Goal: Information Seeking & Learning: Understand process/instructions

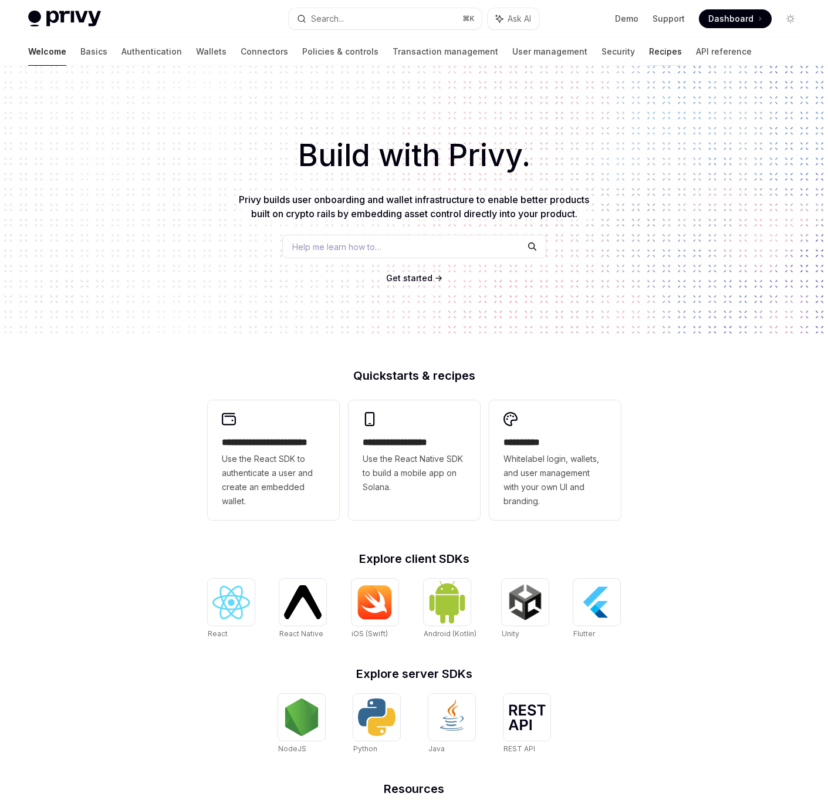
click at [649, 54] on link "Recipes" at bounding box center [665, 52] width 33 height 28
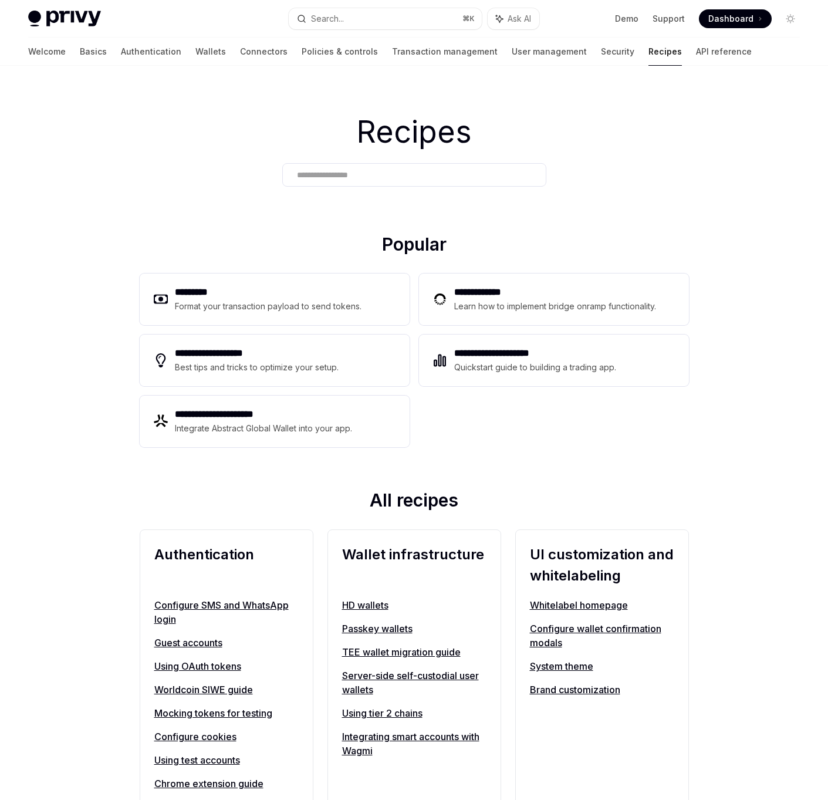
scroll to position [627, 0]
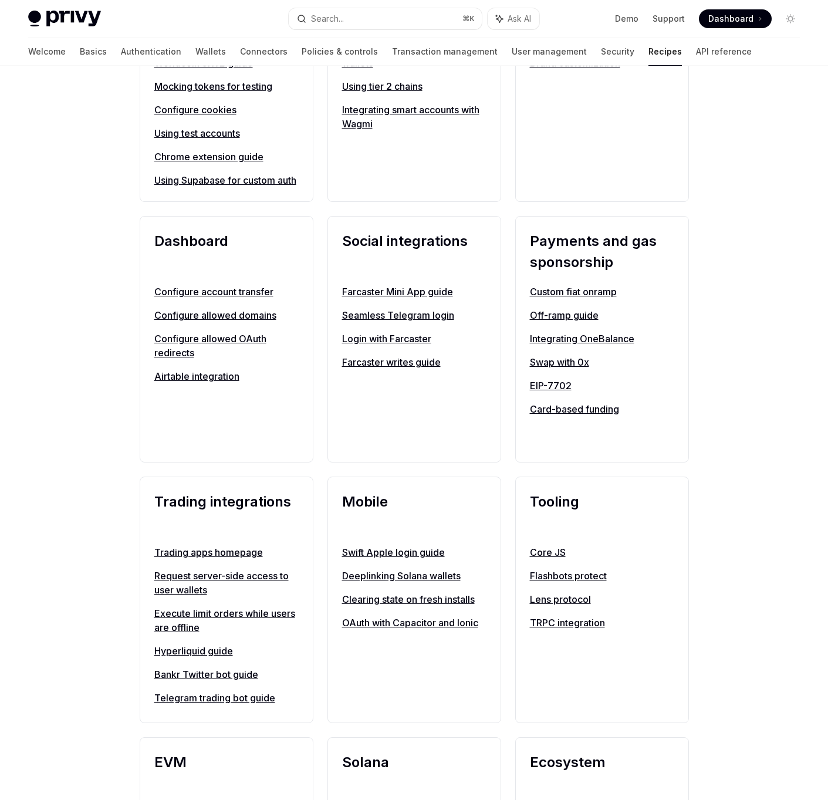
click at [541, 393] on link "EIP-7702" at bounding box center [602, 386] width 144 height 14
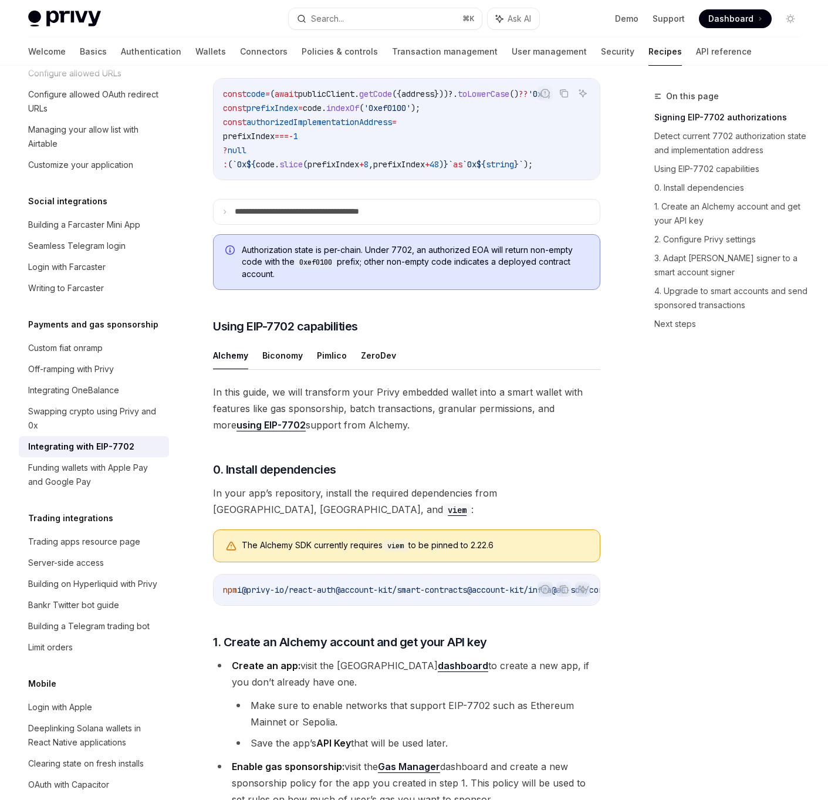
scroll to position [656, 0]
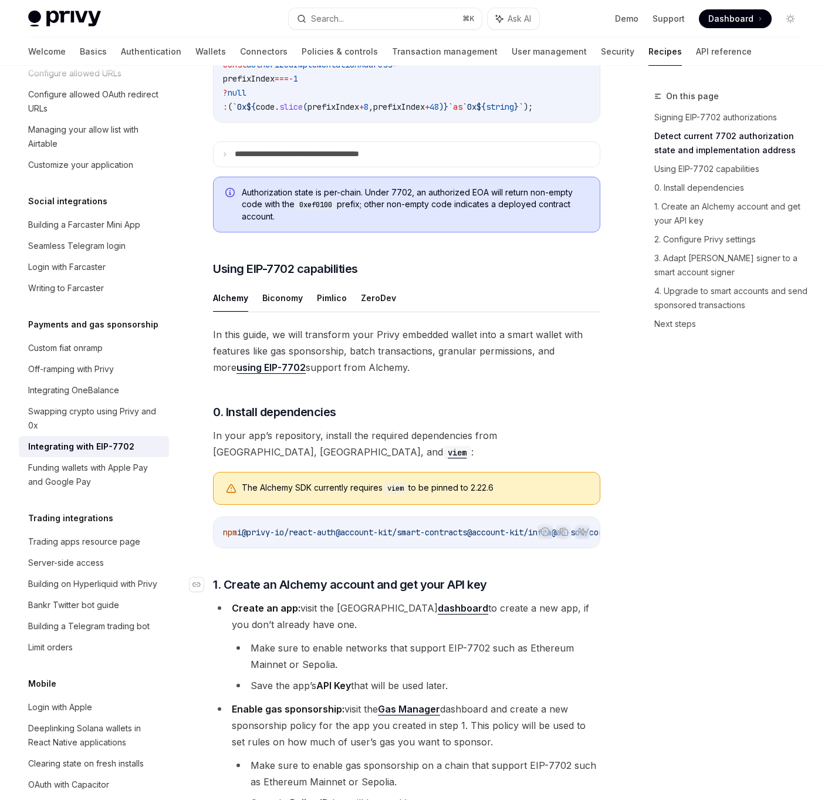
click at [363, 593] on span "1. Create an Alchemy account and get your API key" at bounding box center [350, 584] width 274 height 16
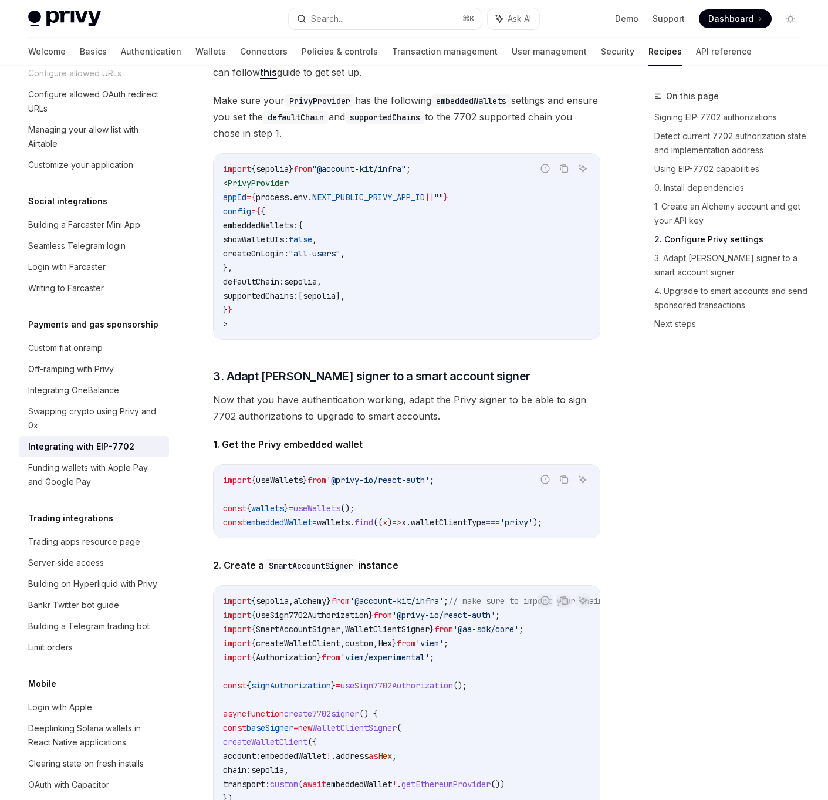
scroll to position [1466, 0]
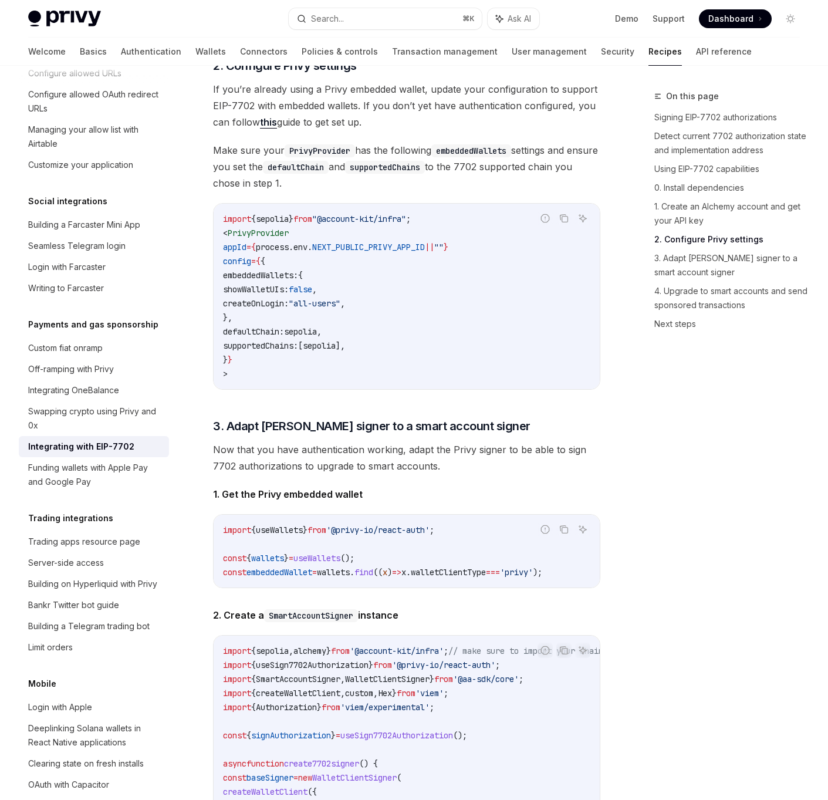
click at [364, 474] on span "Now that you have authentication working, adapt the Privy signer to be able to …" at bounding box center [406, 457] width 387 height 33
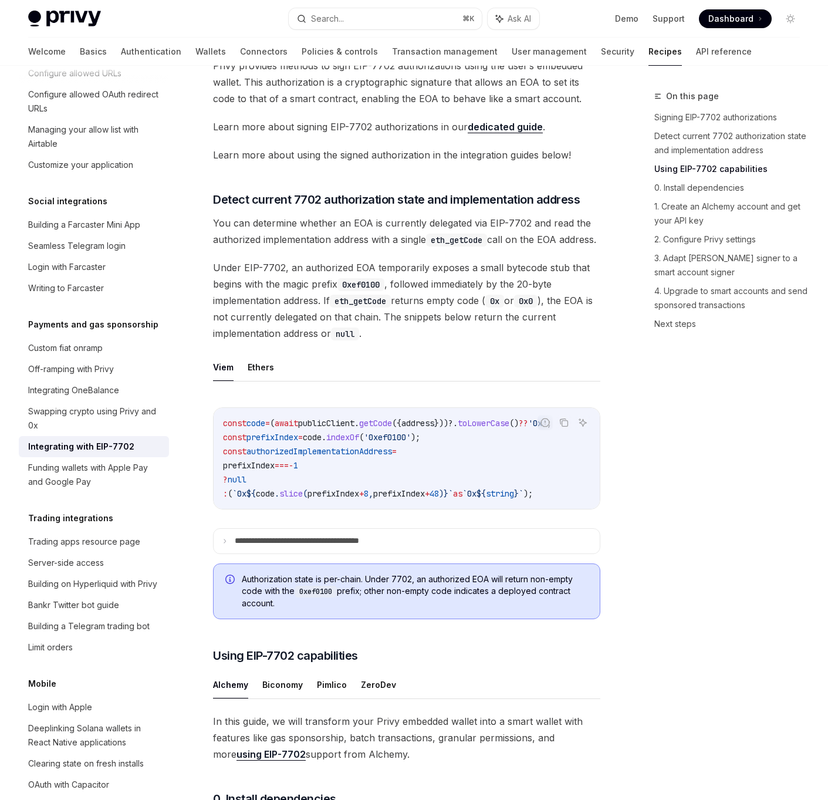
scroll to position [0, 0]
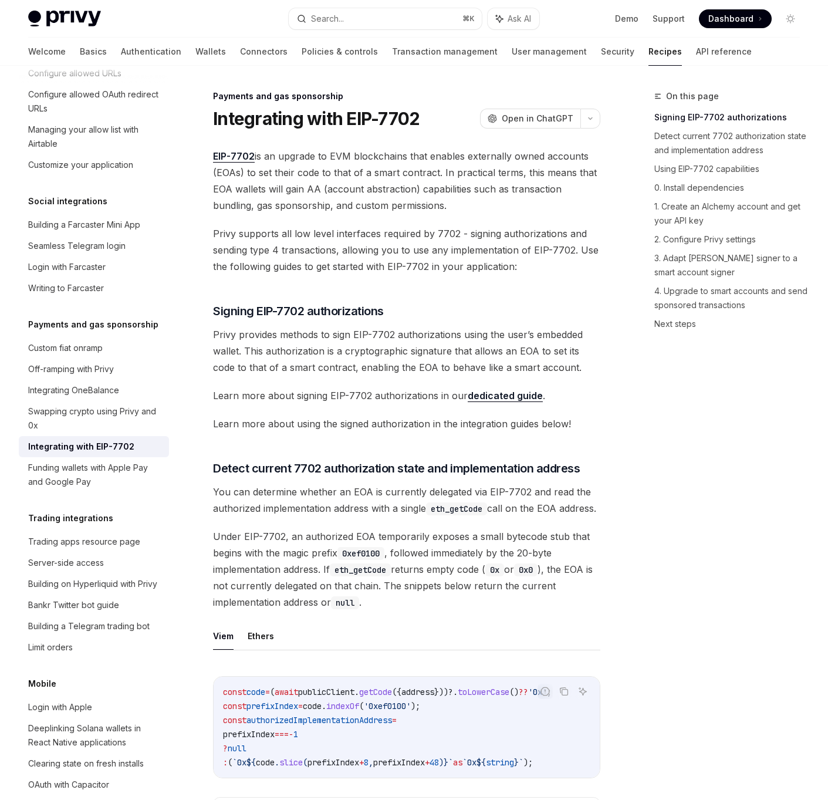
click at [419, 474] on span "Detect current 7702 authorization state and implementation address" at bounding box center [396, 468] width 367 height 16
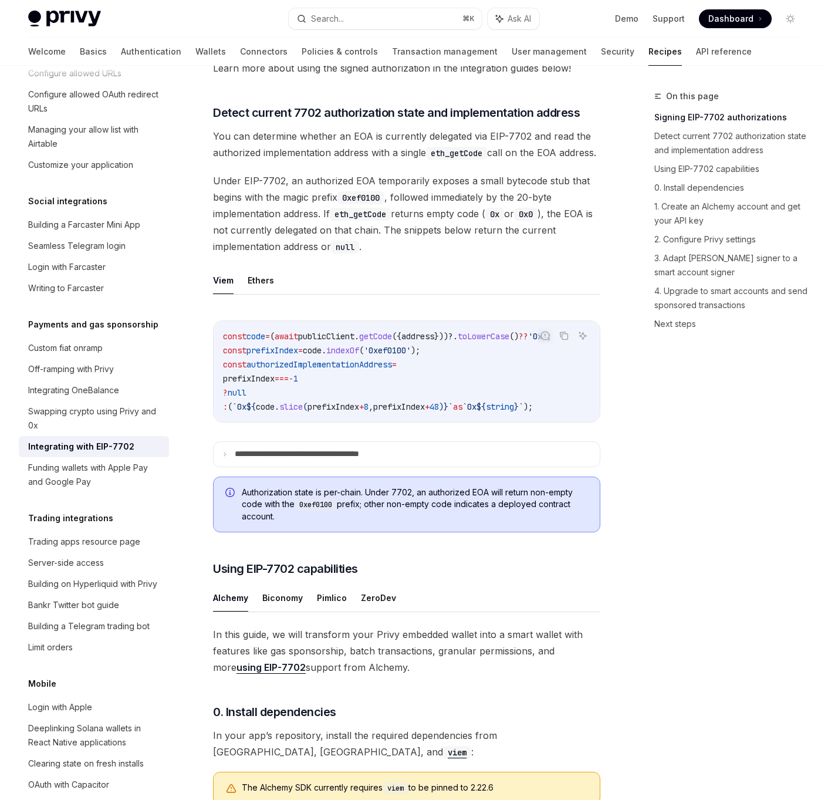
scroll to position [371, 0]
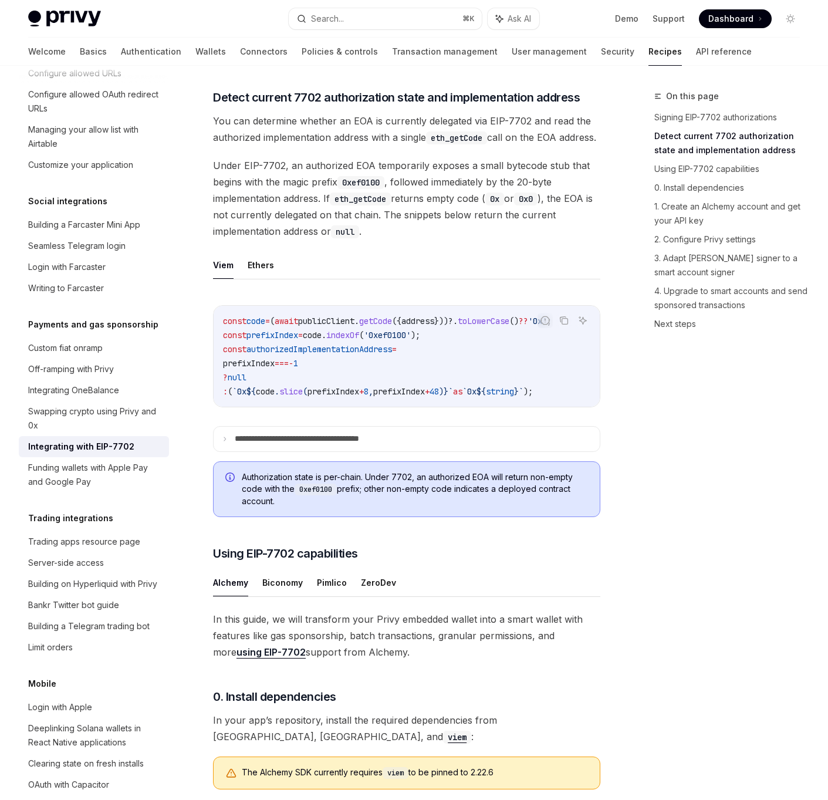
click at [360, 507] on span "Authorization state is per-chain. Under 7702, an authorized EOA will return non…" at bounding box center [415, 489] width 346 height 36
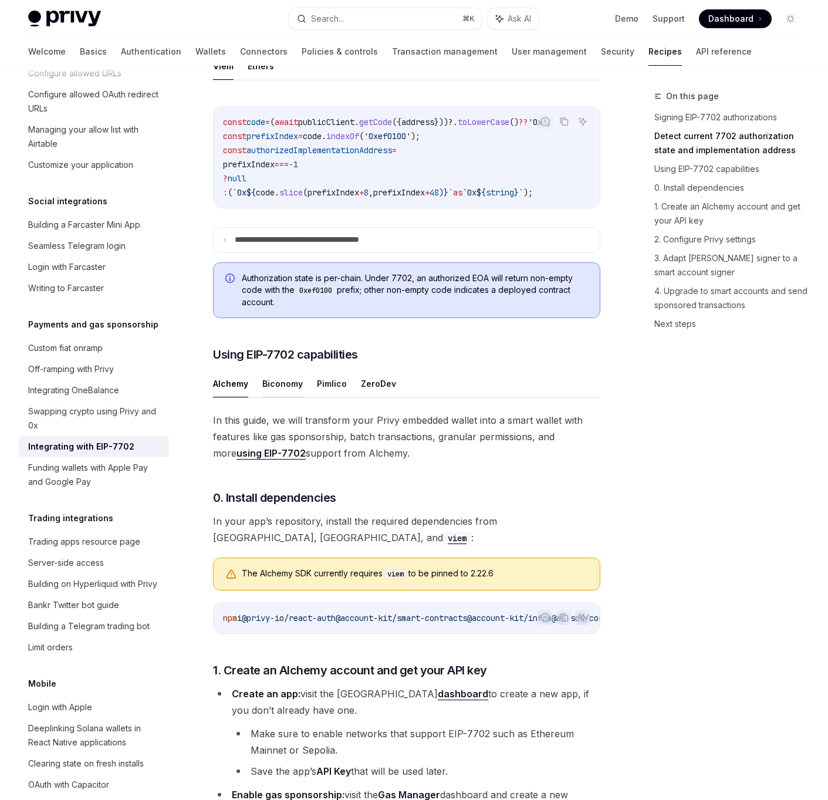
click at [275, 397] on button "Biconomy" at bounding box center [282, 384] width 40 height 28
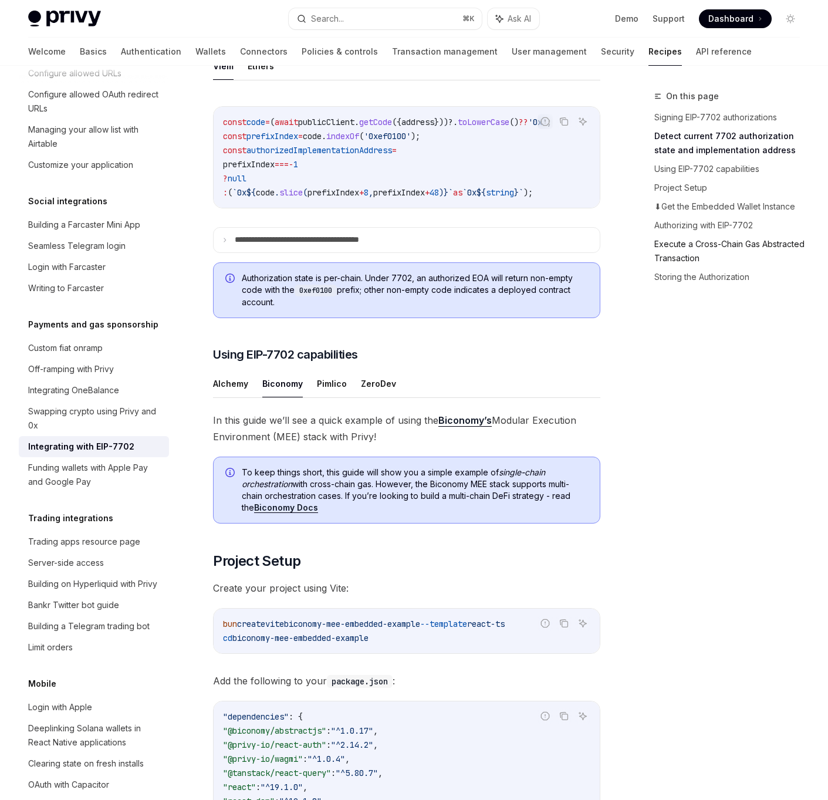
click at [686, 241] on link "Execute a Cross-Chain Gas Abstracted Transaction" at bounding box center [731, 251] width 155 height 33
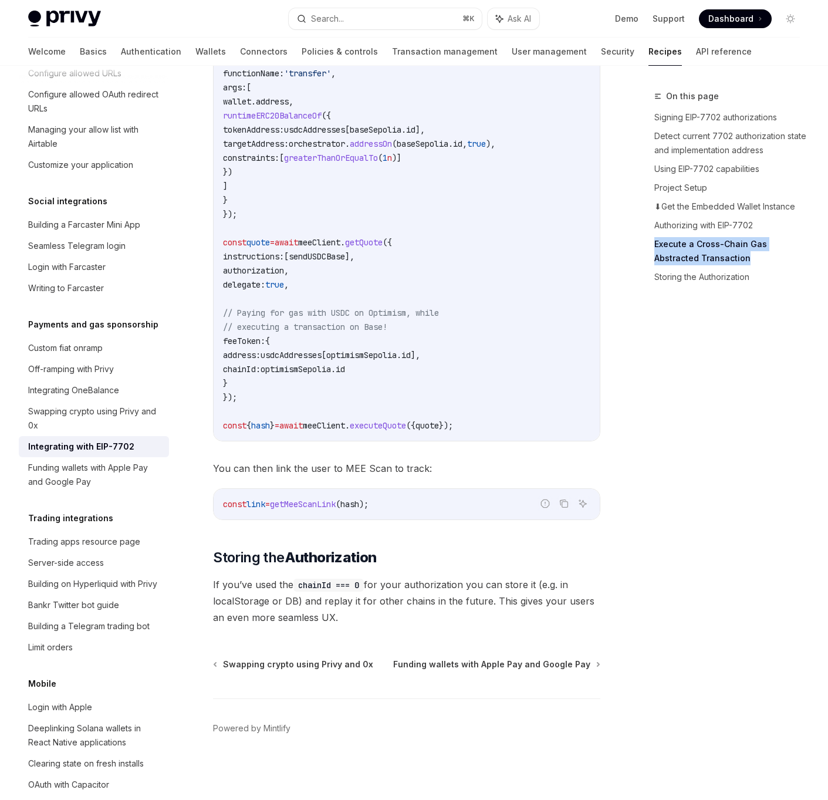
scroll to position [3046, 0]
click at [336, 515] on div "const link = getMeeScanLink ( hash );" at bounding box center [407, 504] width 386 height 31
click at [310, 508] on span "getMeeScanLink" at bounding box center [303, 504] width 66 height 11
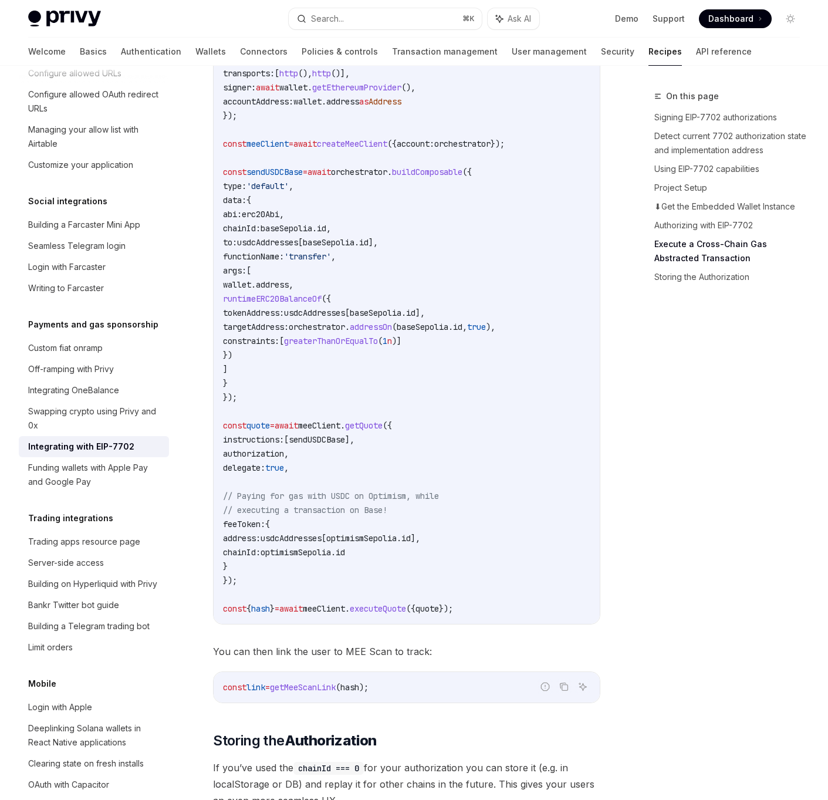
scroll to position [2992, 0]
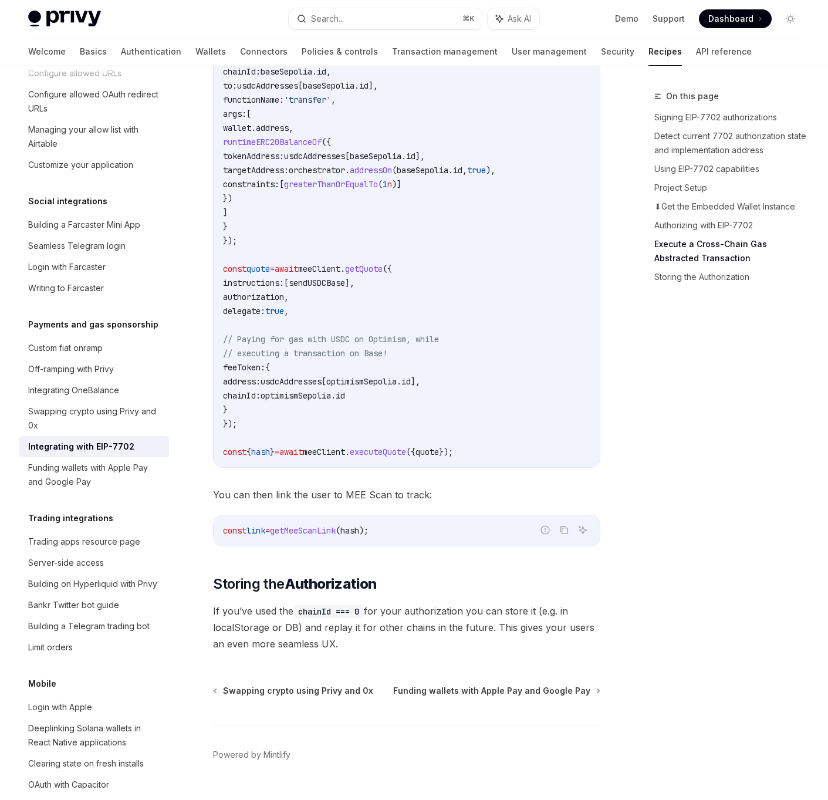
click at [314, 538] on code "const link = getMeeScanLink ( hash );" at bounding box center [406, 531] width 367 height 14
click at [327, 536] on span "getMeeScanLink" at bounding box center [303, 530] width 66 height 11
type textarea "*"
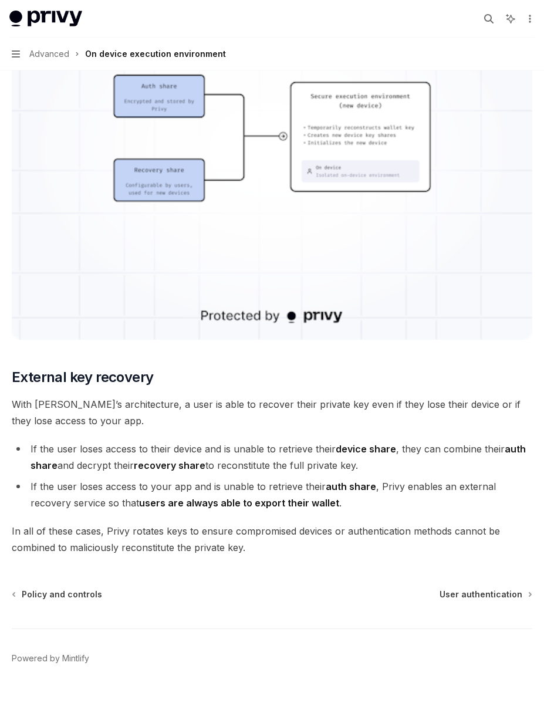
scroll to position [3051, 0]
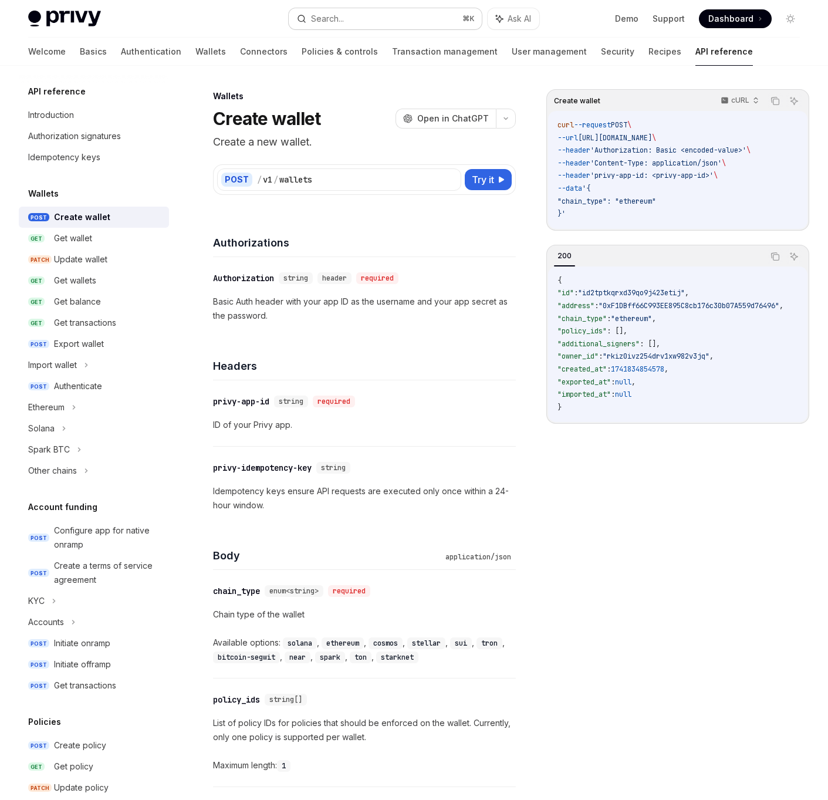
click at [395, 19] on button "Search... ⌘ K" at bounding box center [386, 18] width 194 height 21
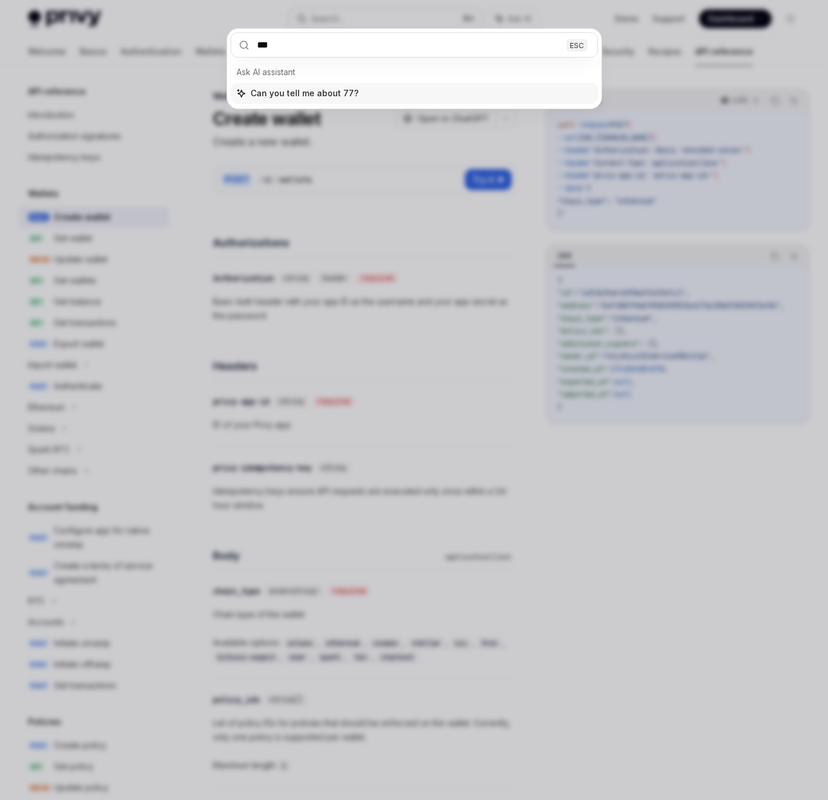
type input "****"
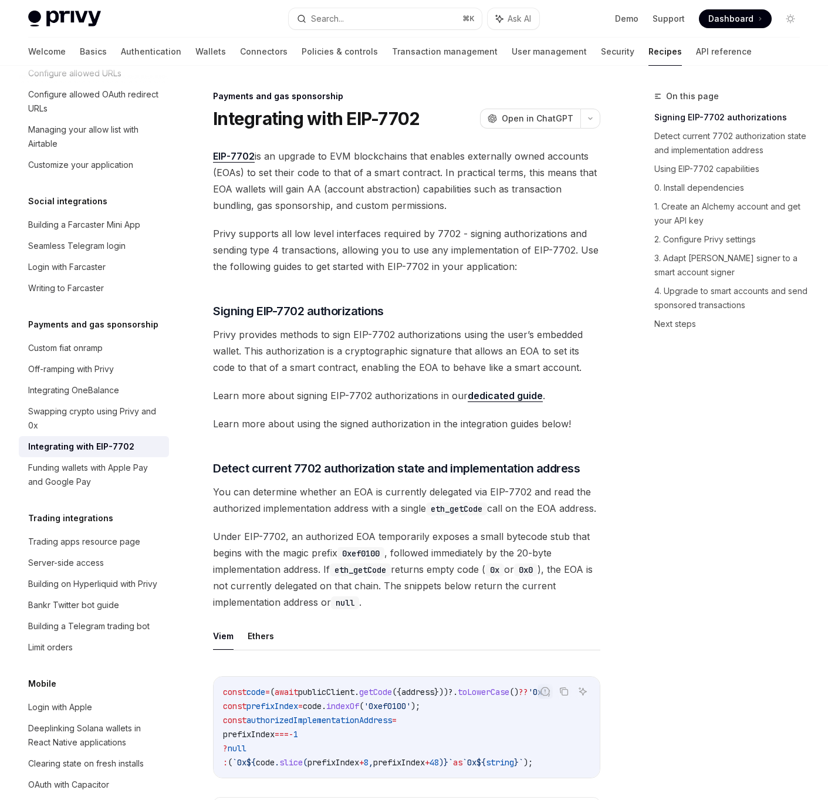
click at [413, 417] on span "Learn more about using the signed authorization in the integration guides below!" at bounding box center [406, 424] width 387 height 16
click at [411, 265] on span "Privy supports all low level interfaces required by 7702 - signing authorizatio…" at bounding box center [406, 249] width 387 height 49
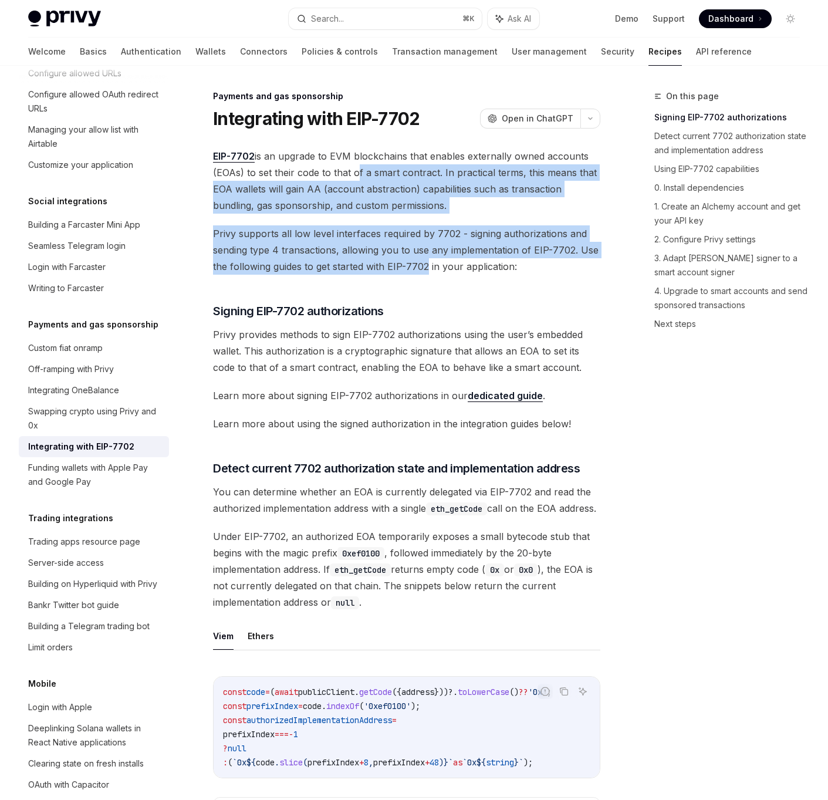
drag, startPoint x: 411, startPoint y: 265, endPoint x: 356, endPoint y: 166, distance: 113.5
click at [356, 166] on span "EIP-7702 is an upgrade to EVM blockchains that enables externally owned account…" at bounding box center [406, 181] width 387 height 66
drag, startPoint x: 356, startPoint y: 166, endPoint x: 374, endPoint y: 305, distance: 140.9
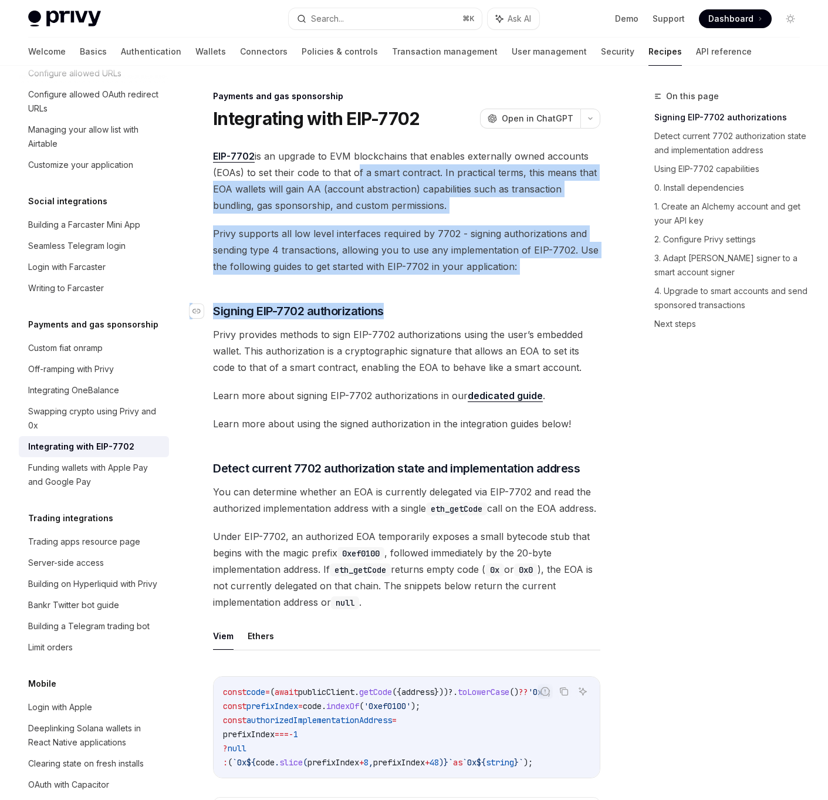
click at [374, 305] on span "Signing EIP-7702 authorizations" at bounding box center [298, 311] width 171 height 16
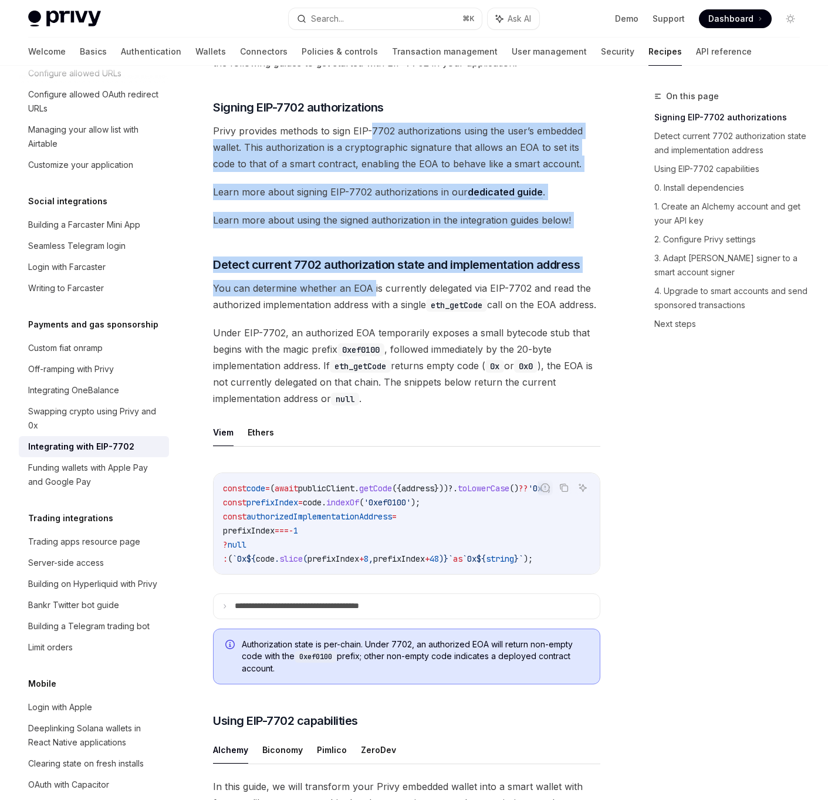
scroll to position [214, 0]
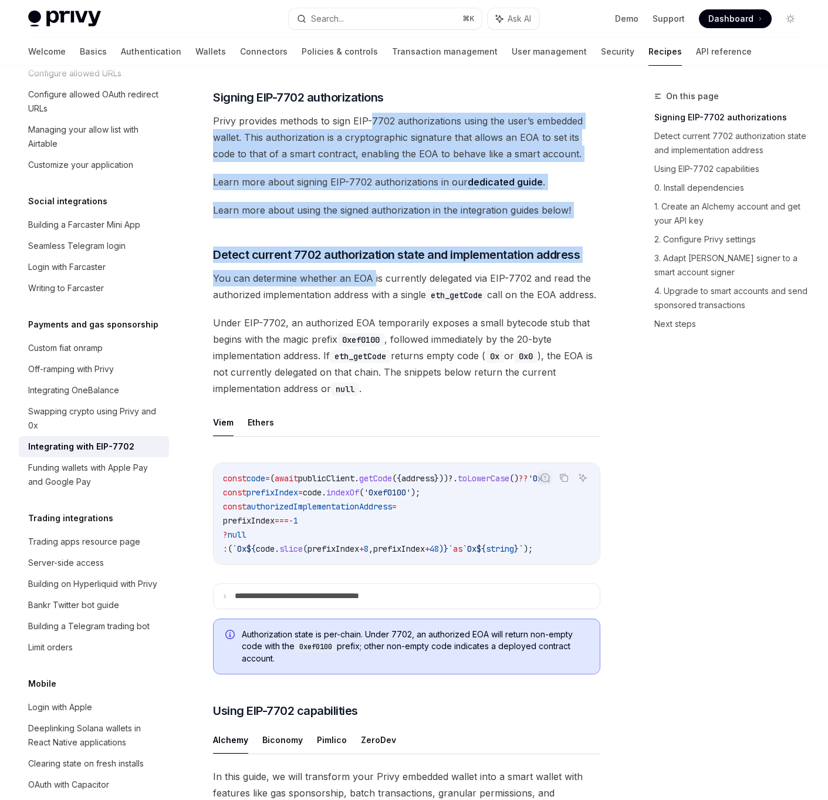
drag, startPoint x: 374, startPoint y: 305, endPoint x: 368, endPoint y: 286, distance: 20.4
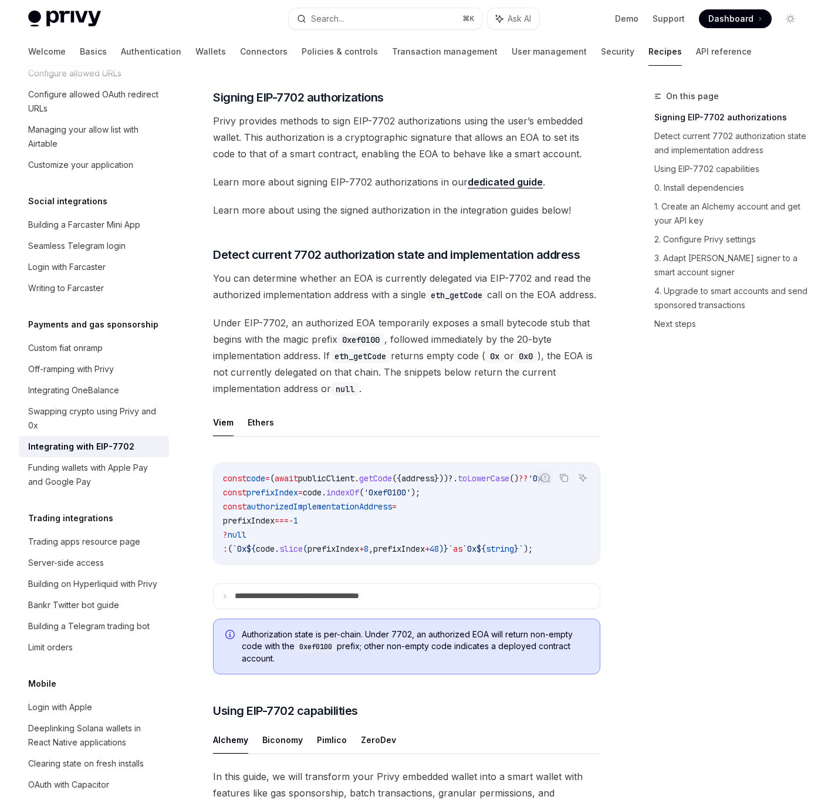
click at [368, 296] on span "You can determine whether an EOA is currently delegated via EIP-7702 and read t…" at bounding box center [406, 286] width 387 height 33
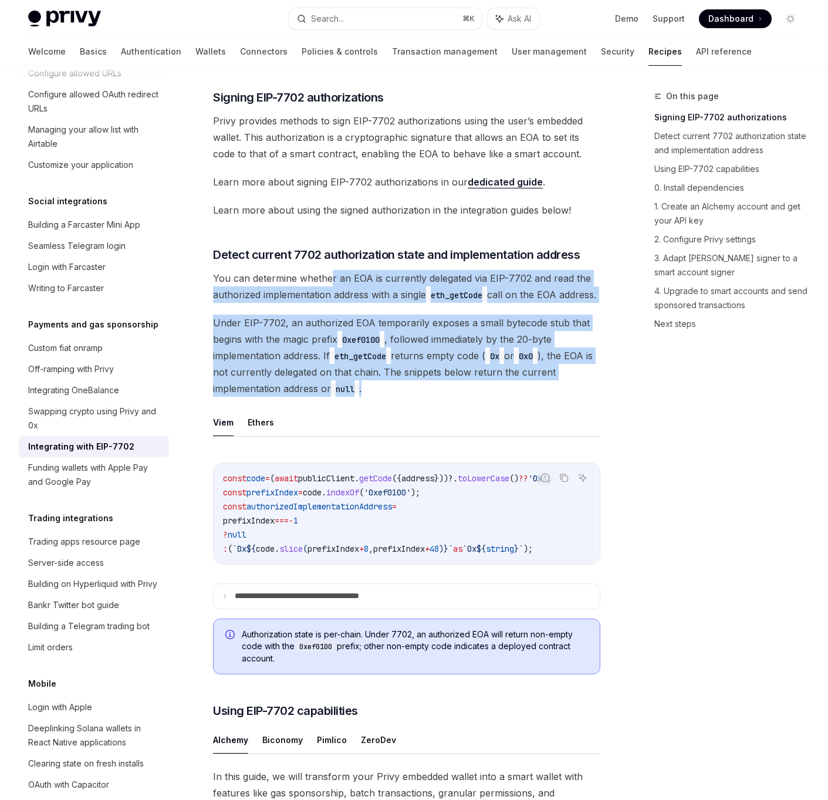
drag, startPoint x: 336, startPoint y: 305, endPoint x: 384, endPoint y: 410, distance: 115.8
click at [384, 397] on span "Under EIP-7702, an authorized EOA temporarily exposes a small bytecode stub tha…" at bounding box center [406, 356] width 387 height 82
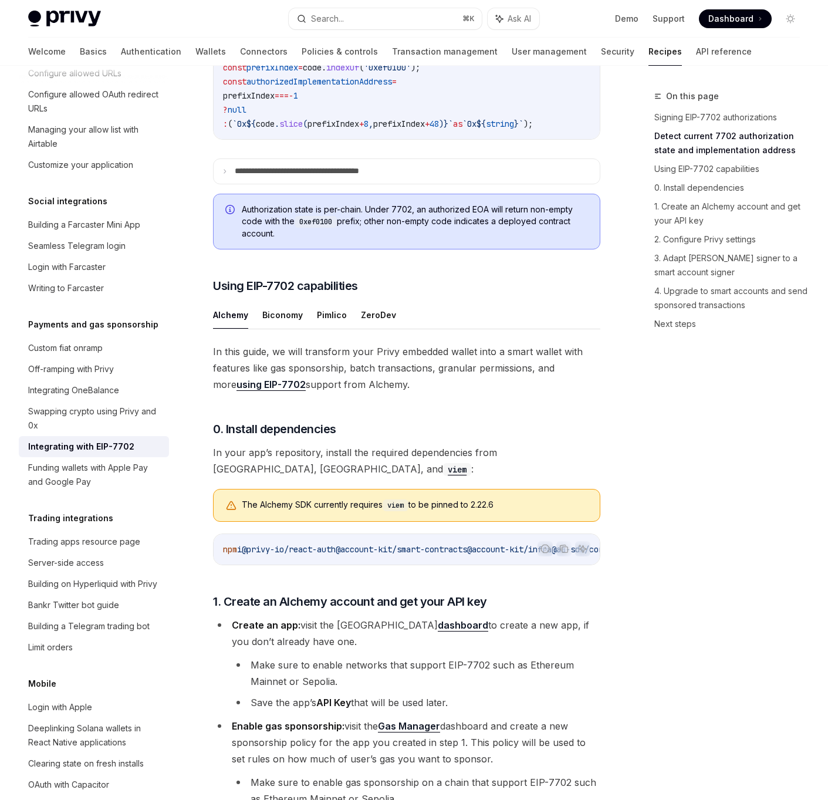
scroll to position [779, 0]
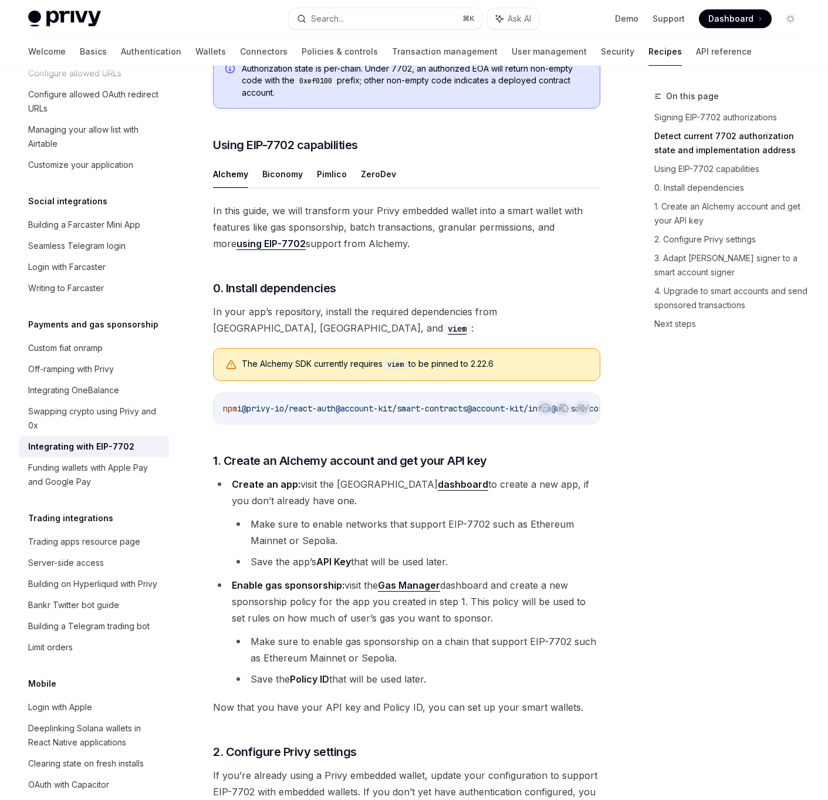
click at [327, 235] on span "In this guide, we will transform your Privy embedded wallet into a smart wallet…" at bounding box center [406, 226] width 387 height 49
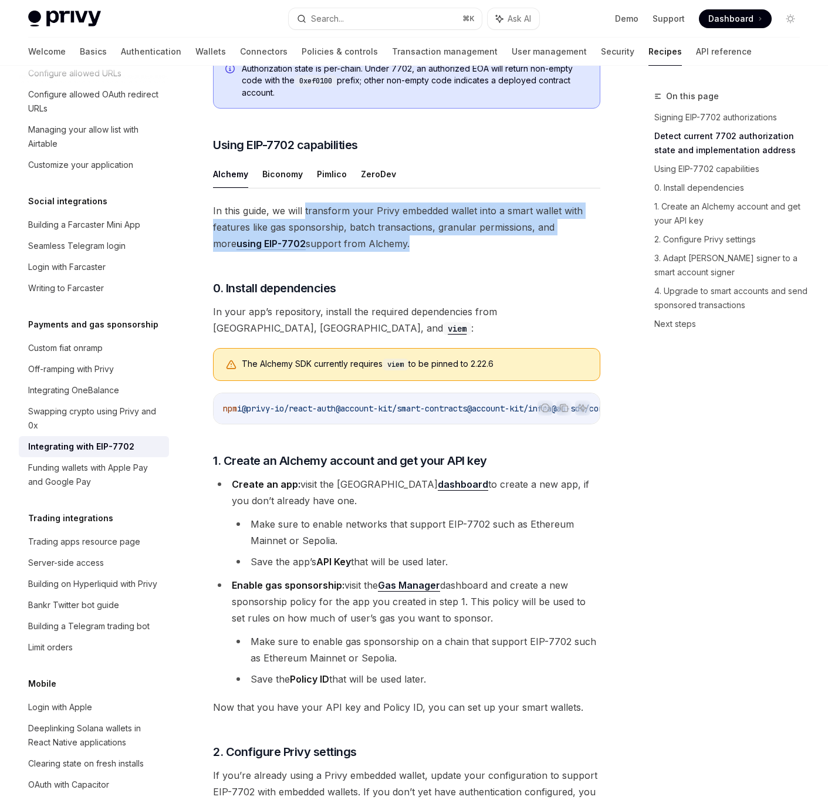
drag, startPoint x: 327, startPoint y: 235, endPoint x: 347, endPoint y: 261, distance: 32.3
click at [347, 252] on span "In this guide, we will transform your Privy embedded wallet into a smart wallet…" at bounding box center [406, 226] width 387 height 49
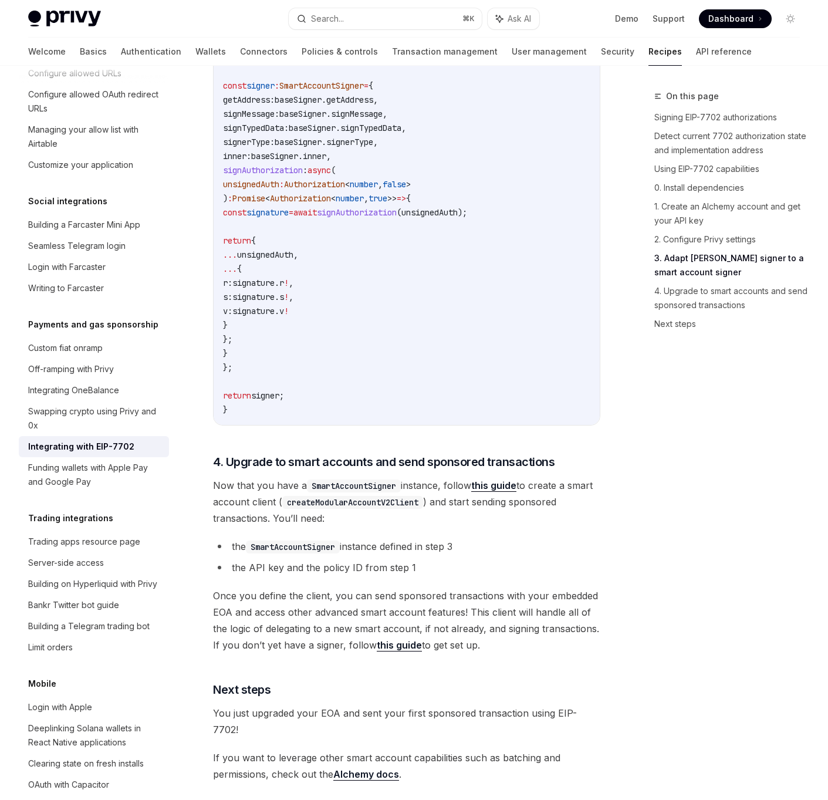
scroll to position [2460, 0]
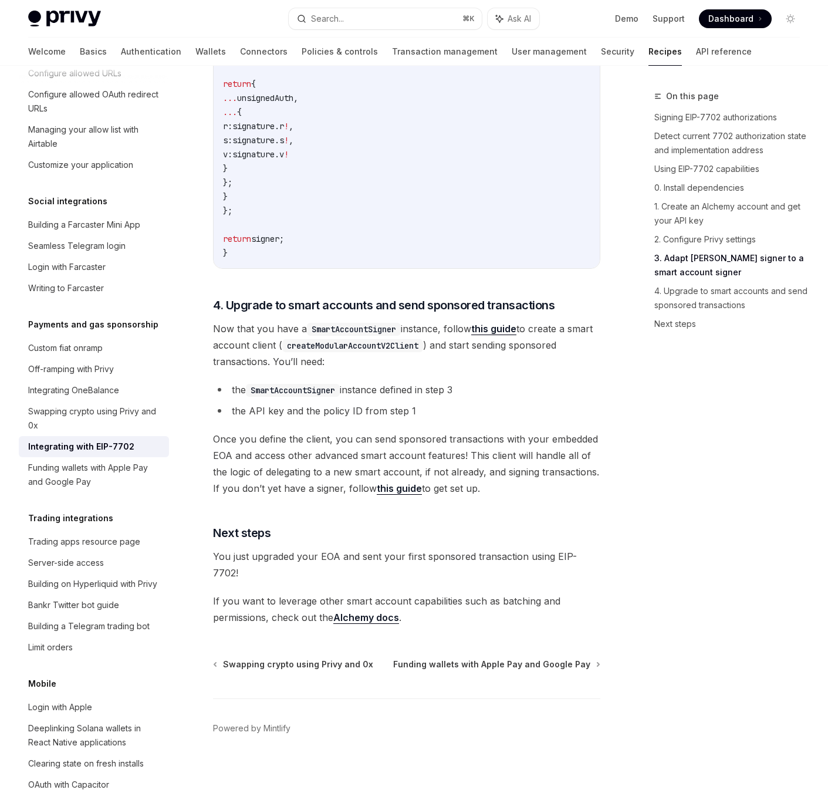
click at [397, 495] on link "this guide" at bounding box center [399, 488] width 45 height 12
drag, startPoint x: 327, startPoint y: 604, endPoint x: 322, endPoint y: 617, distance: 14.3
click at [322, 617] on span "If you want to leverage other smart account capabilities such as batching and p…" at bounding box center [406, 609] width 387 height 33
click at [274, 419] on li "the API key and the policy ID from step 1" at bounding box center [406, 411] width 387 height 16
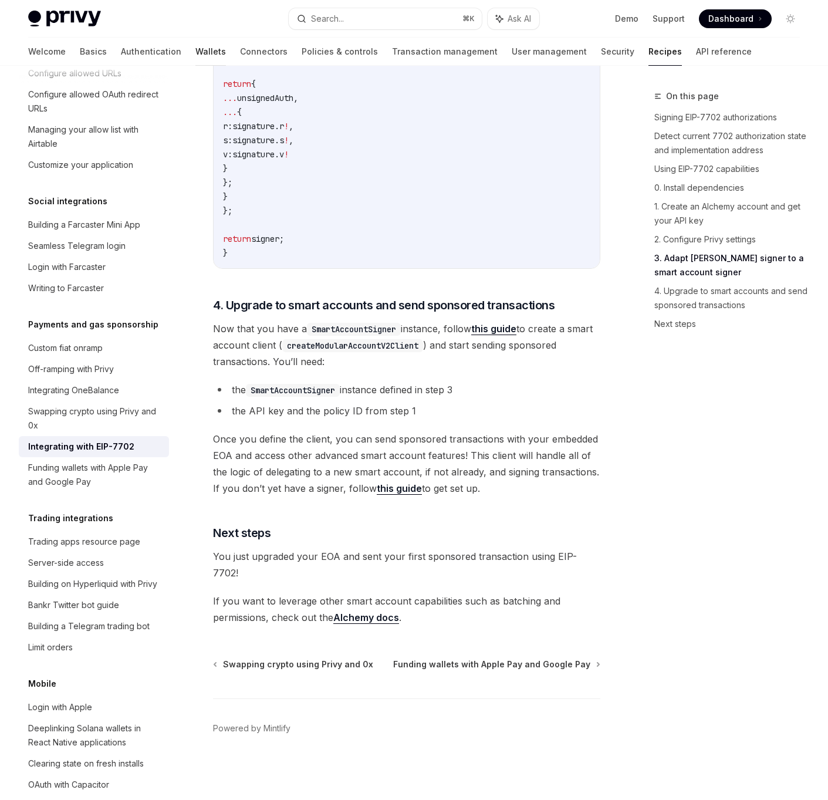
click at [195, 51] on link "Wallets" at bounding box center [210, 52] width 31 height 28
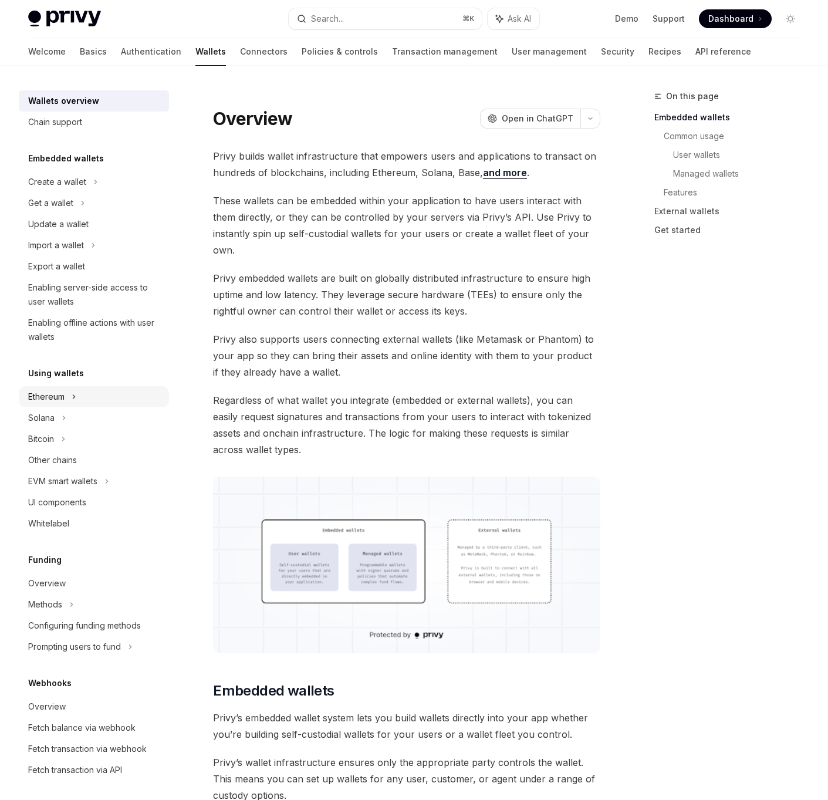
click at [77, 398] on div "Ethereum" at bounding box center [94, 396] width 150 height 21
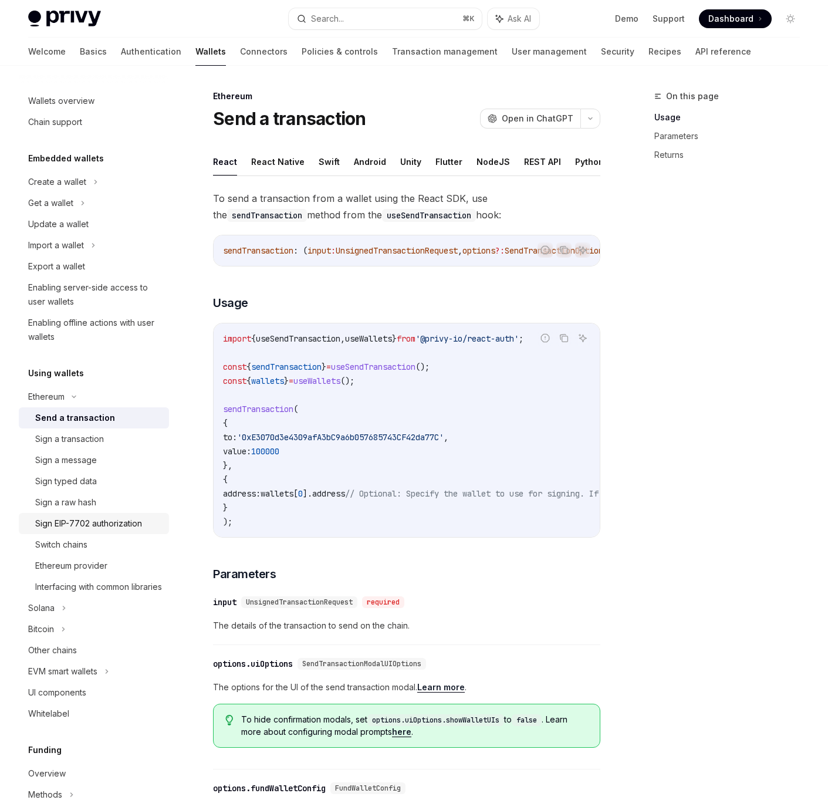
click at [50, 528] on div "Sign EIP-7702 authorization" at bounding box center [88, 523] width 107 height 14
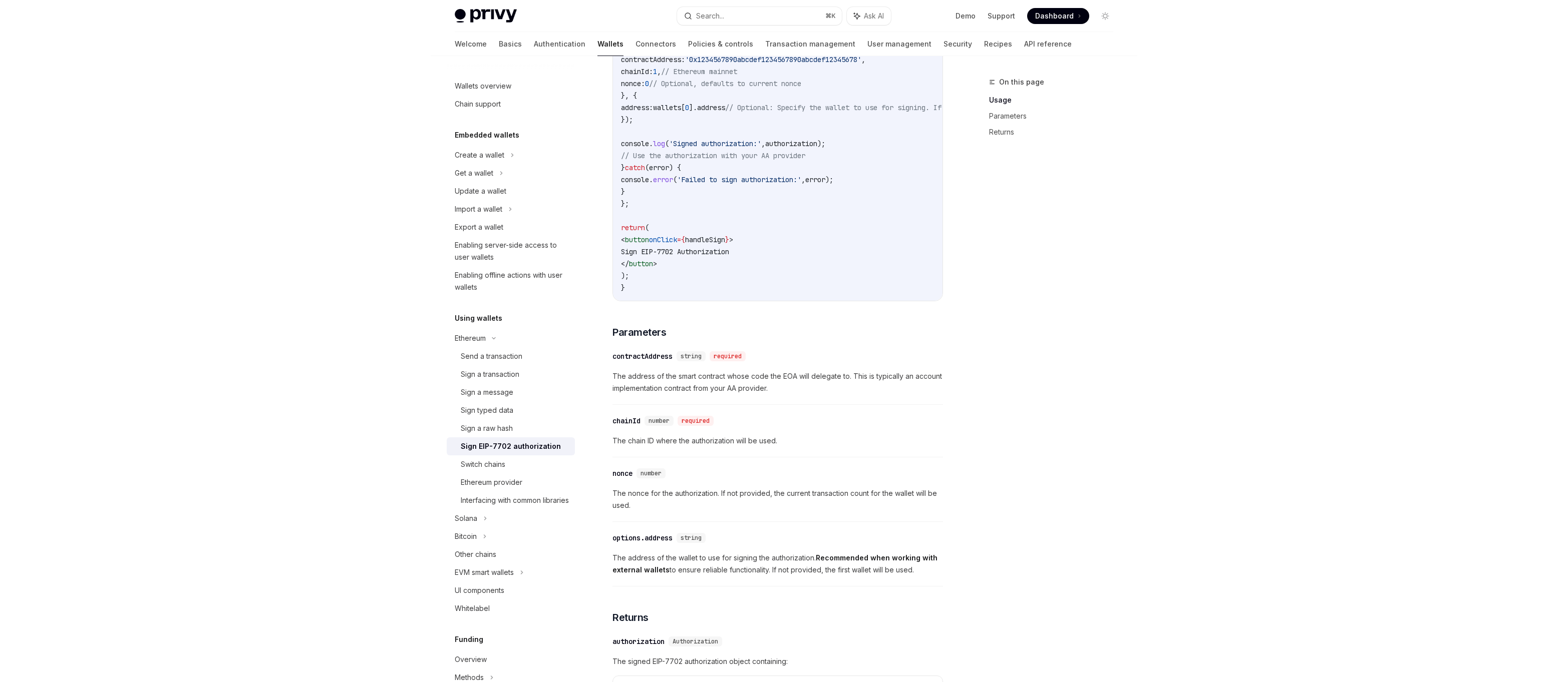
scroll to position [633, 0]
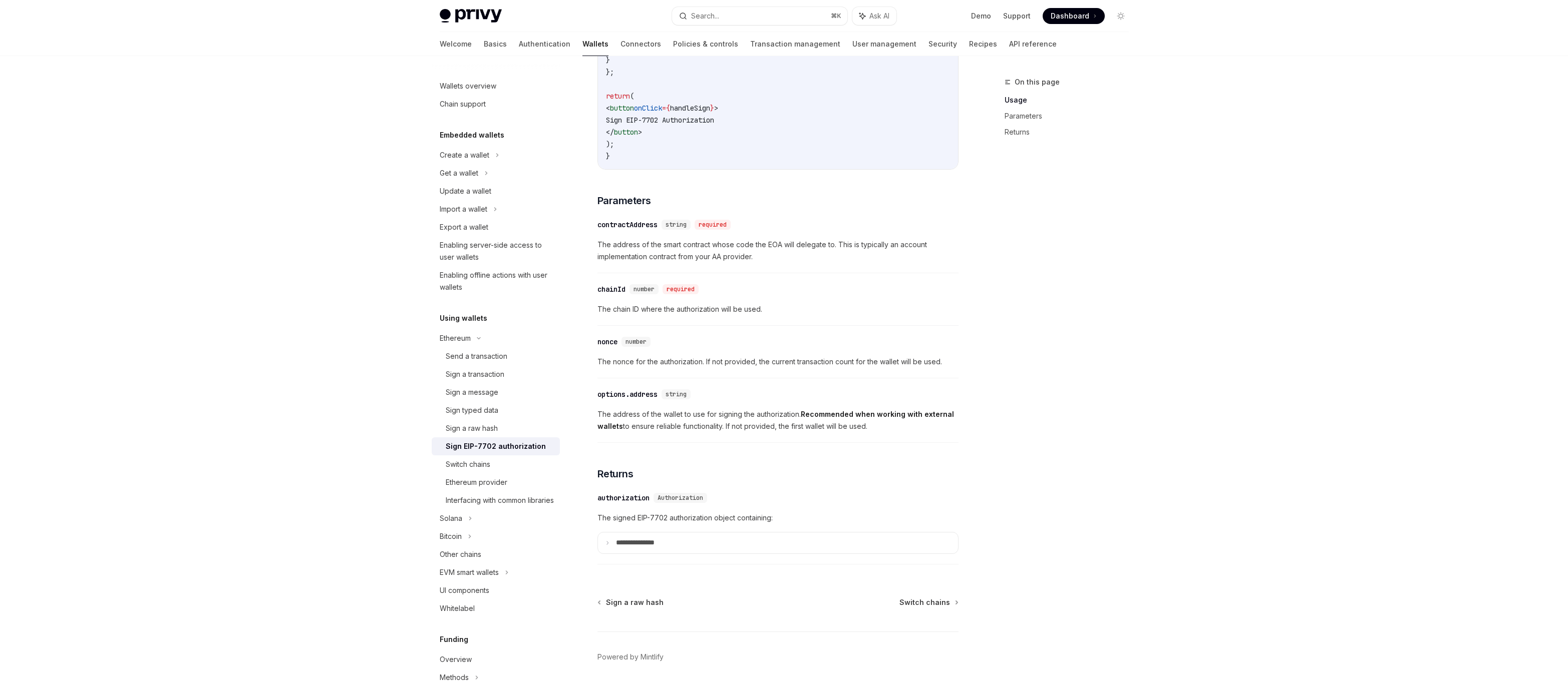
type textarea "*"
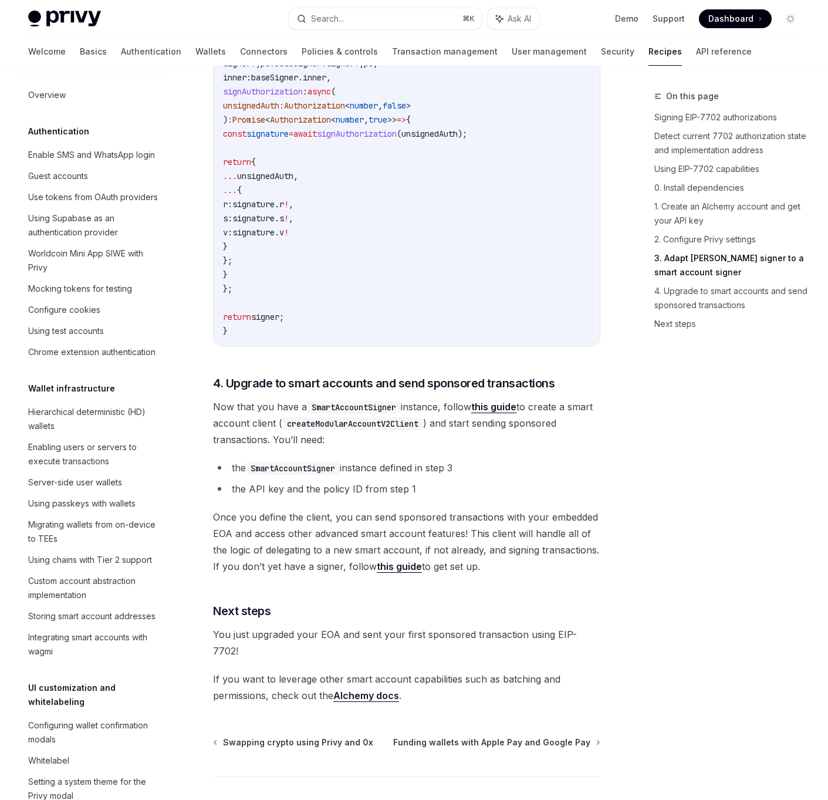
scroll to position [2450, 0]
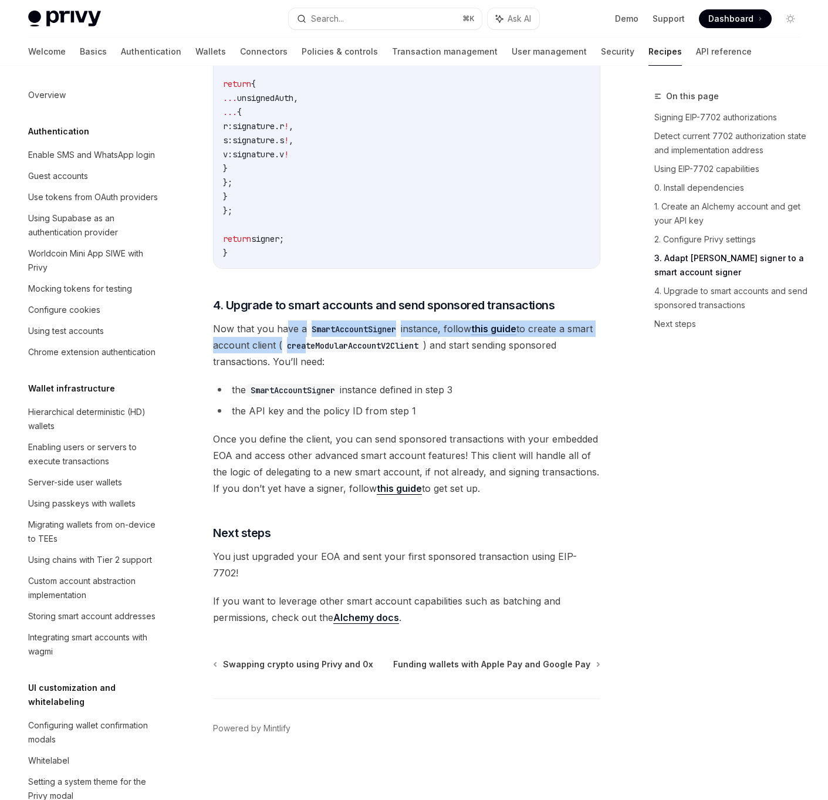
drag, startPoint x: 282, startPoint y: 350, endPoint x: 332, endPoint y: 372, distance: 53.6
click at [332, 370] on span "Now that you have a SmartAccountSigner instance, follow this guide to create a …" at bounding box center [406, 344] width 387 height 49
click at [458, 355] on span "Now that you have a SmartAccountSigner instance, follow this guide to create a …" at bounding box center [406, 344] width 387 height 49
click at [496, 335] on link "this guide" at bounding box center [493, 329] width 45 height 12
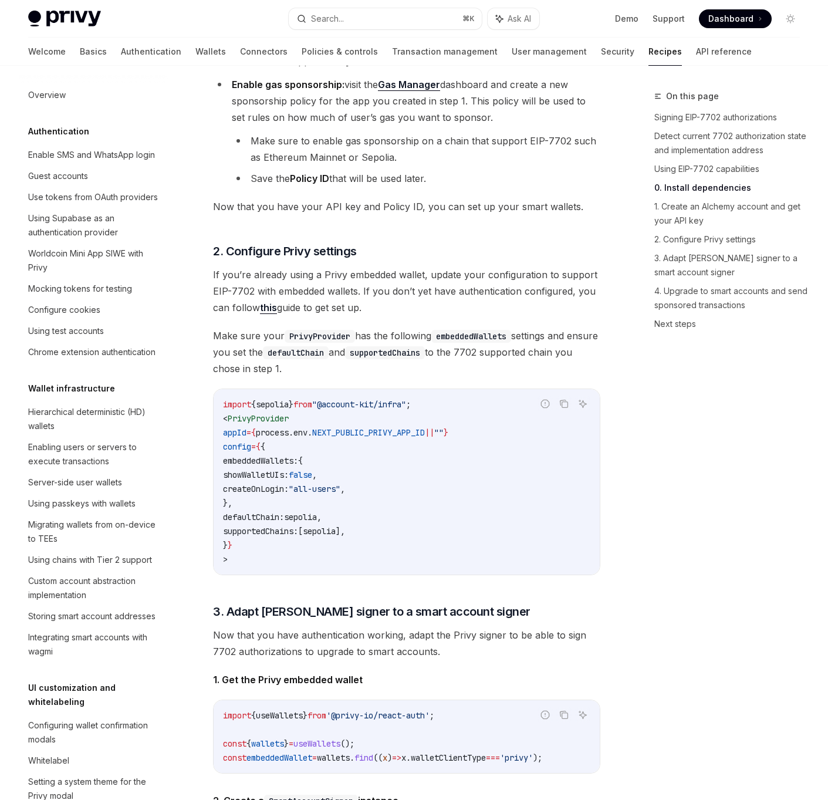
scroll to position [902, 0]
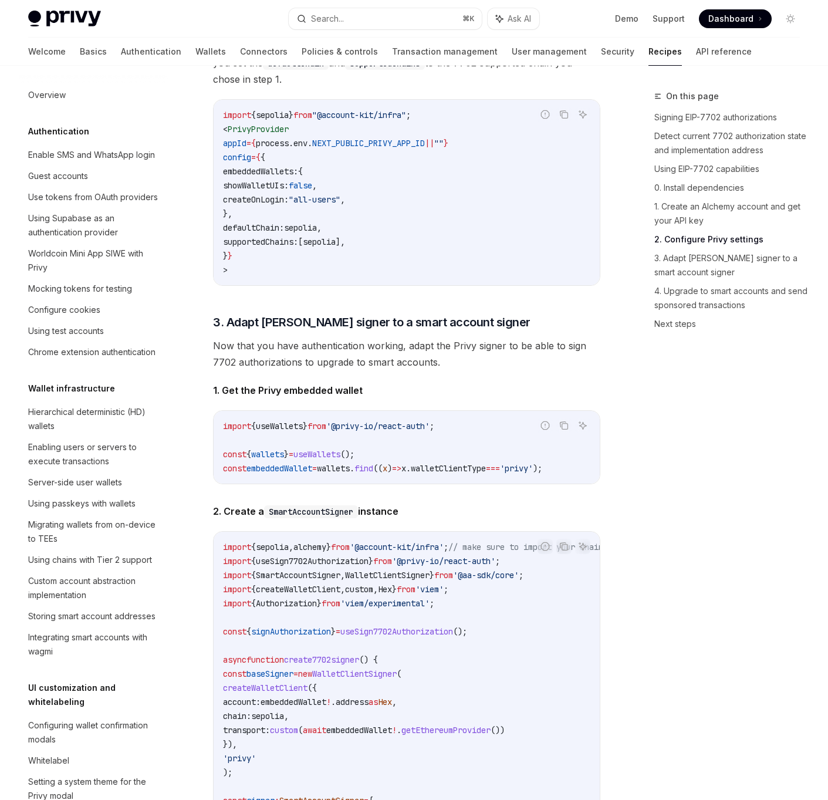
click at [362, 431] on span "'@privy-io/react-auth'" at bounding box center [377, 426] width 103 height 11
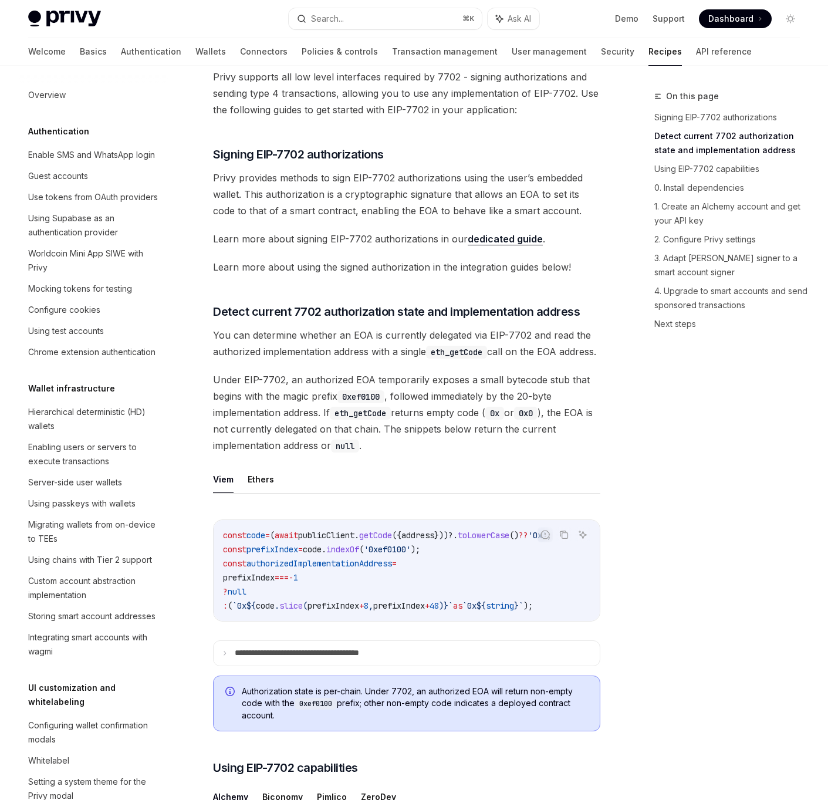
scroll to position [409, 0]
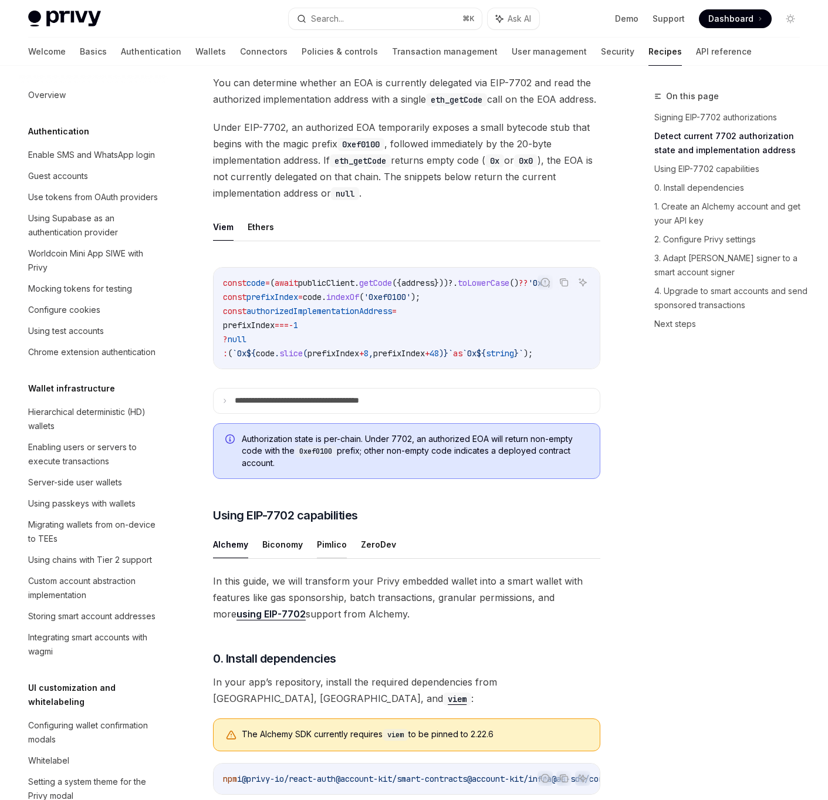
click at [337, 558] on button "Pimlico" at bounding box center [332, 545] width 30 height 28
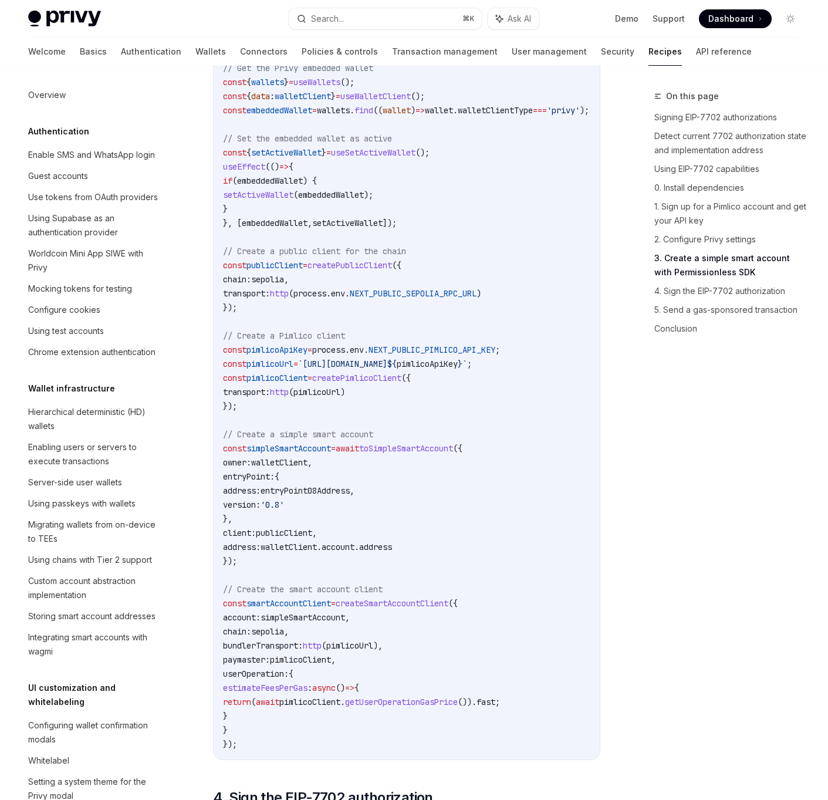
scroll to position [2021, 0]
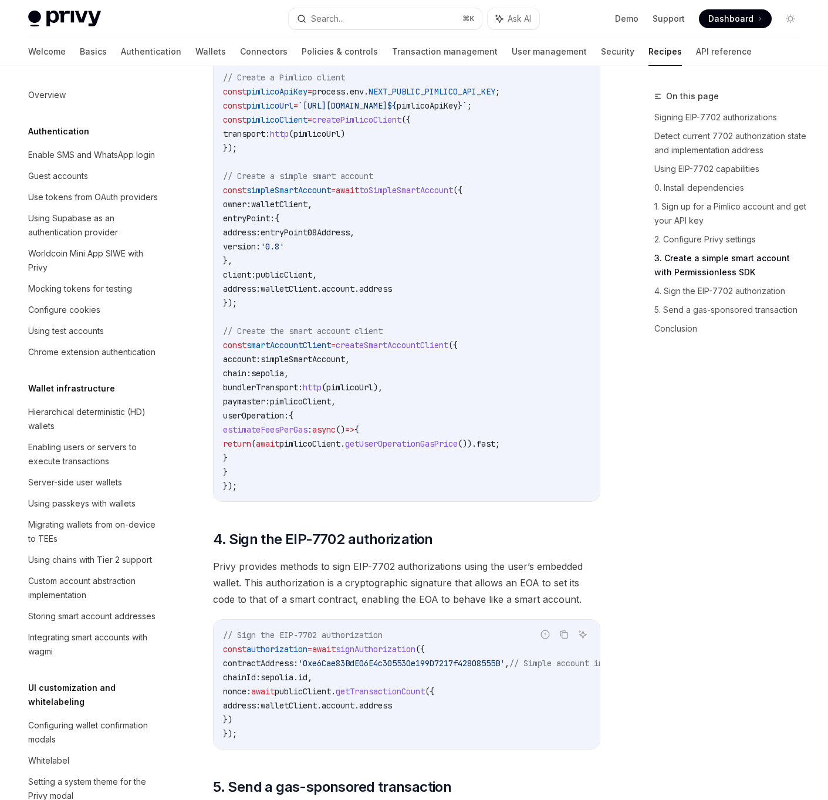
drag, startPoint x: 320, startPoint y: 490, endPoint x: 281, endPoint y: 340, distance: 154.6
click at [281, 340] on code "import { usePrivy , useSign7702Authorization , useWallets } from '@privy-io/rea…" at bounding box center [422, 77] width 399 height 831
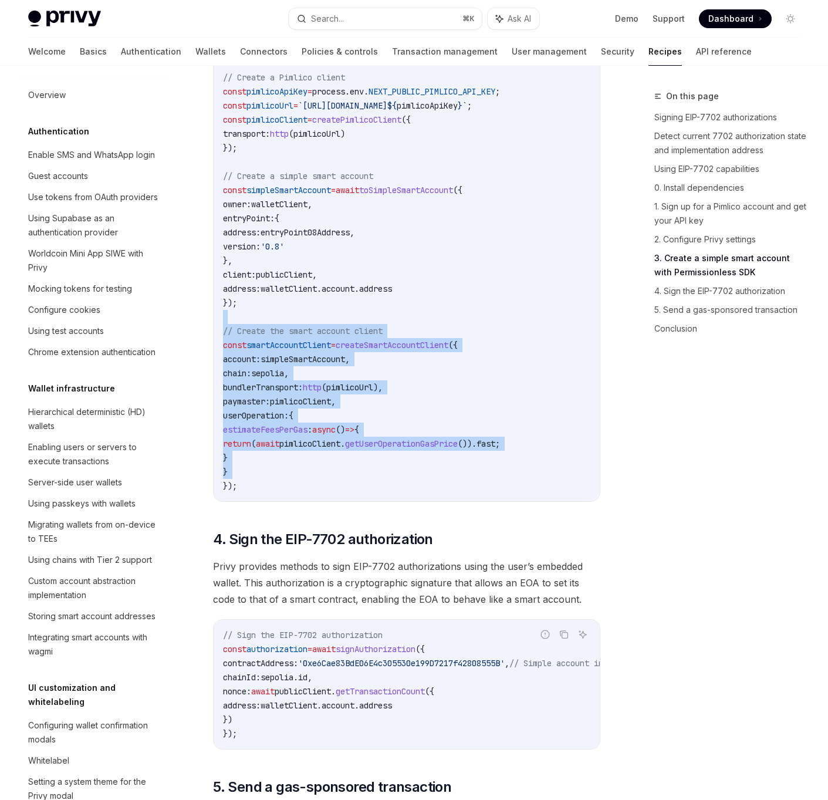
drag, startPoint x: 281, startPoint y: 340, endPoint x: 349, endPoint y: 498, distance: 171.7
click at [349, 493] on code "import { usePrivy , useSign7702Authorization , useWallets } from '@privy-io/rea…" at bounding box center [422, 77] width 399 height 831
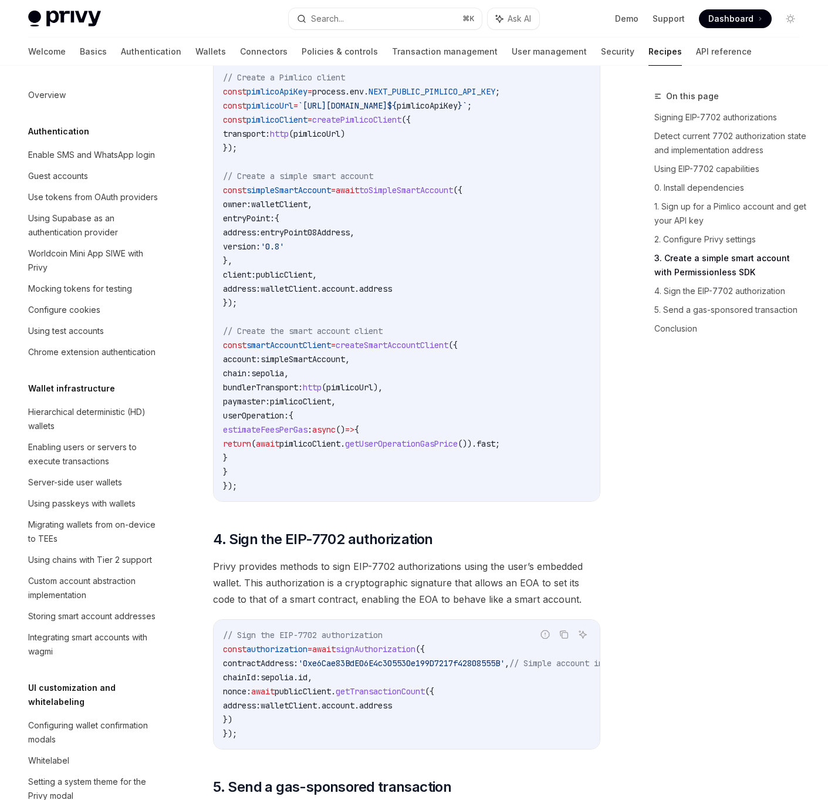
click at [298, 280] on span "publicClient" at bounding box center [284, 274] width 56 height 11
click at [343, 291] on code "import { usePrivy , useSign7702Authorization , useWallets } from '@privy-io/rea…" at bounding box center [422, 77] width 399 height 831
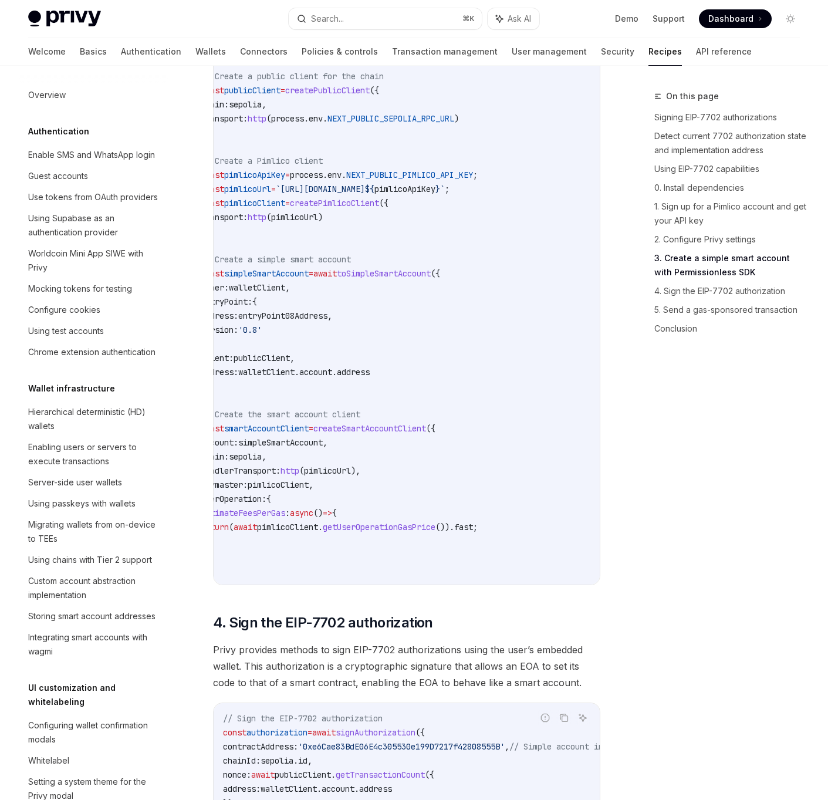
scroll to position [0, 0]
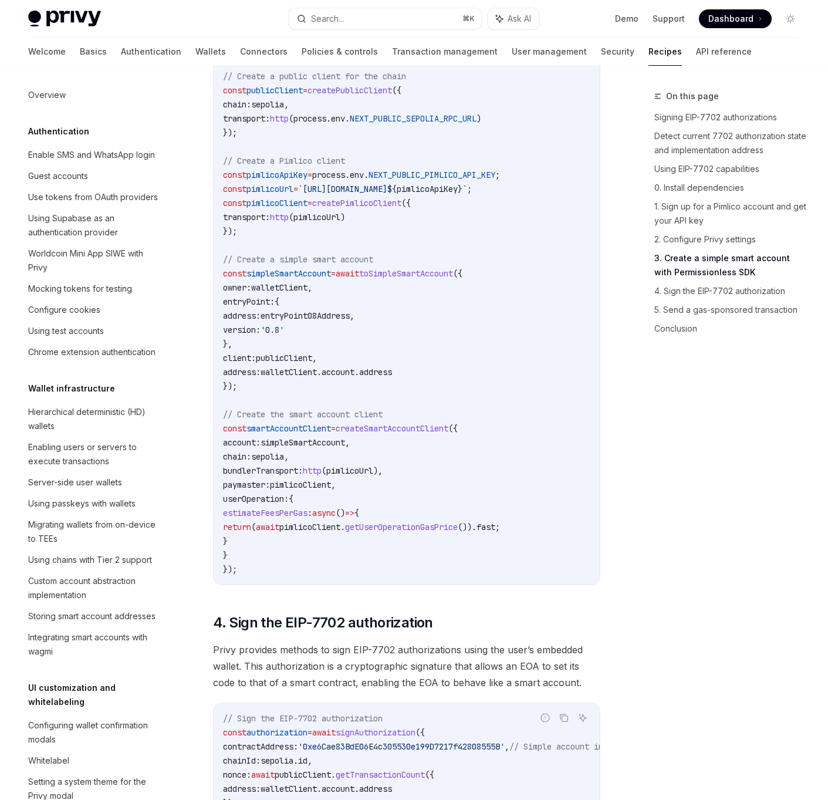
click at [288, 208] on span "pimlicoClient" at bounding box center [277, 203] width 61 height 11
click at [372, 208] on span "createPimlicoClient" at bounding box center [356, 203] width 89 height 11
click at [264, 208] on span "pimlicoClient" at bounding box center [277, 203] width 61 height 11
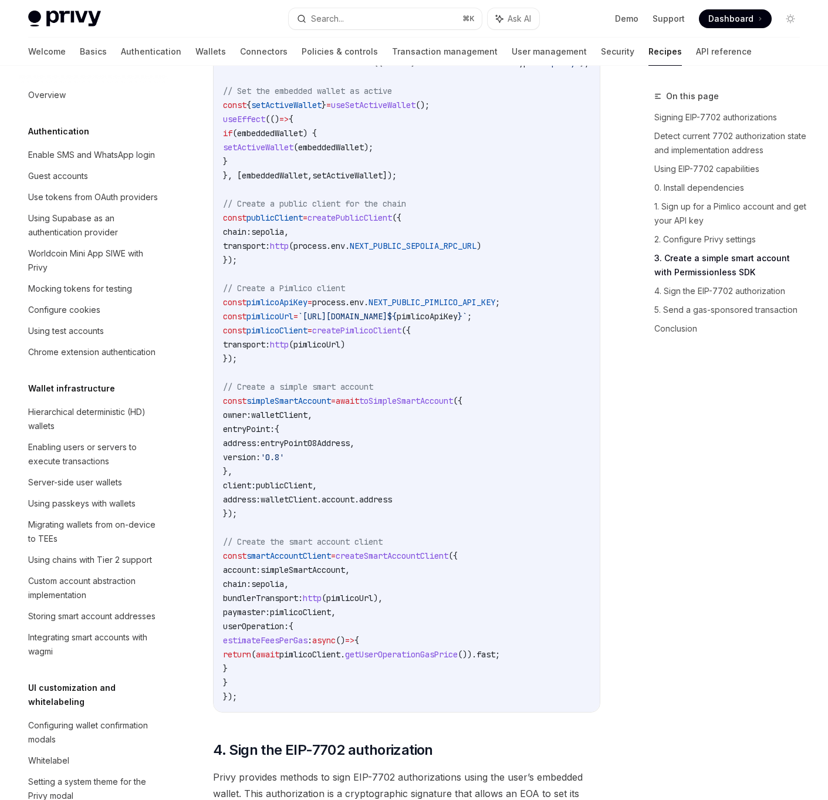
scroll to position [1794, 0]
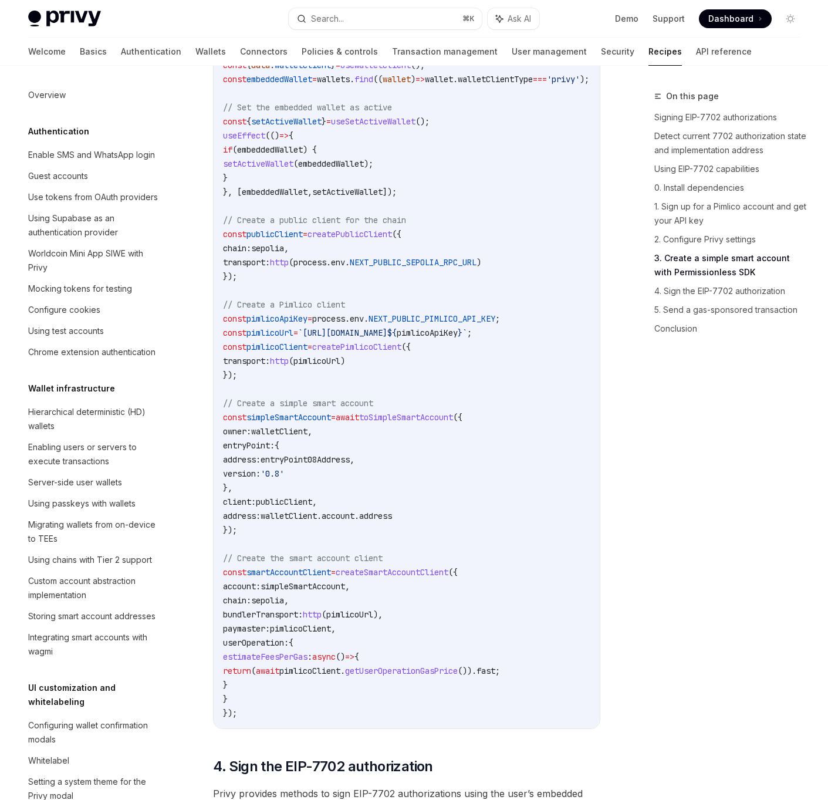
click at [385, 230] on code "import { usePrivy , useSign7702Authorization , useWallets } from '@privy-io/rea…" at bounding box center [422, 304] width 399 height 831
click at [302, 634] on span "pimlicoClient" at bounding box center [300, 628] width 61 height 11
copy span "pimlicoClient"
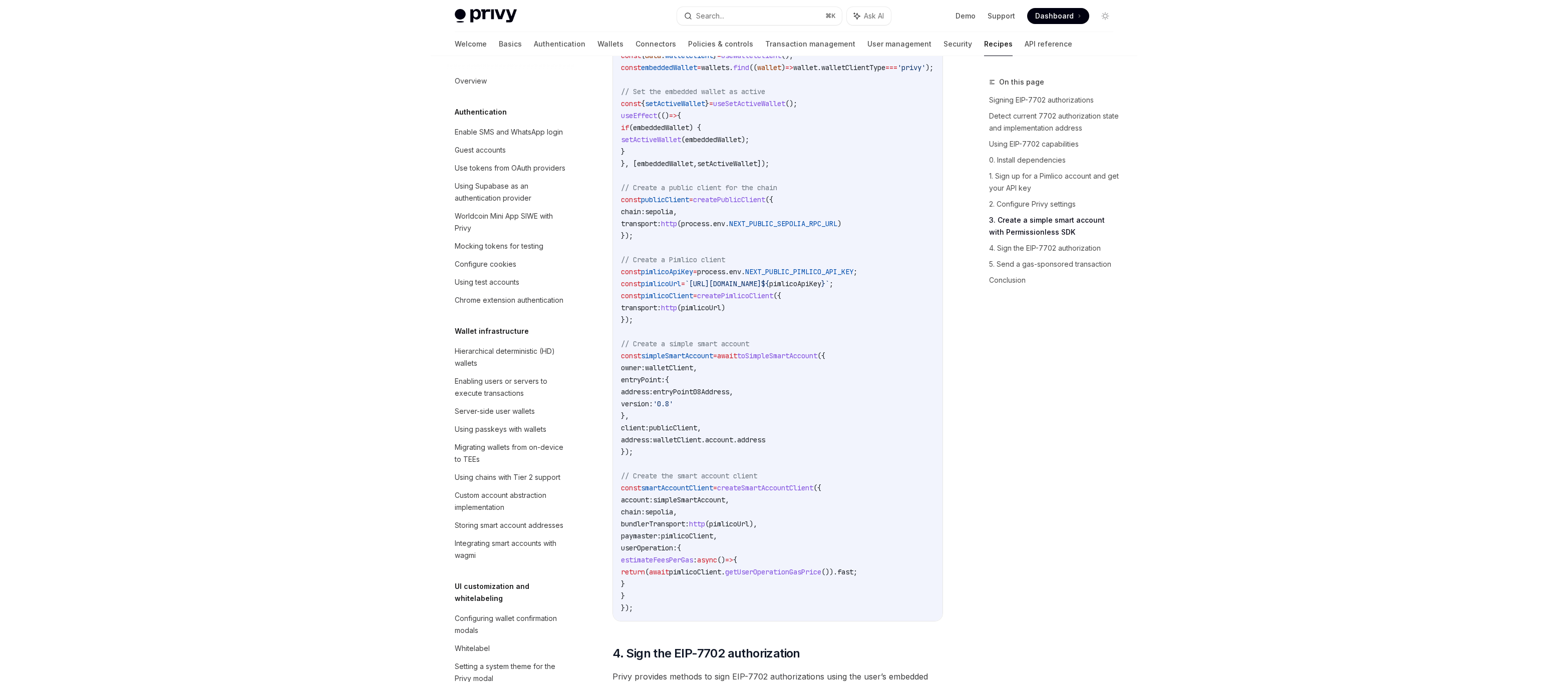
scroll to position [1488, 0]
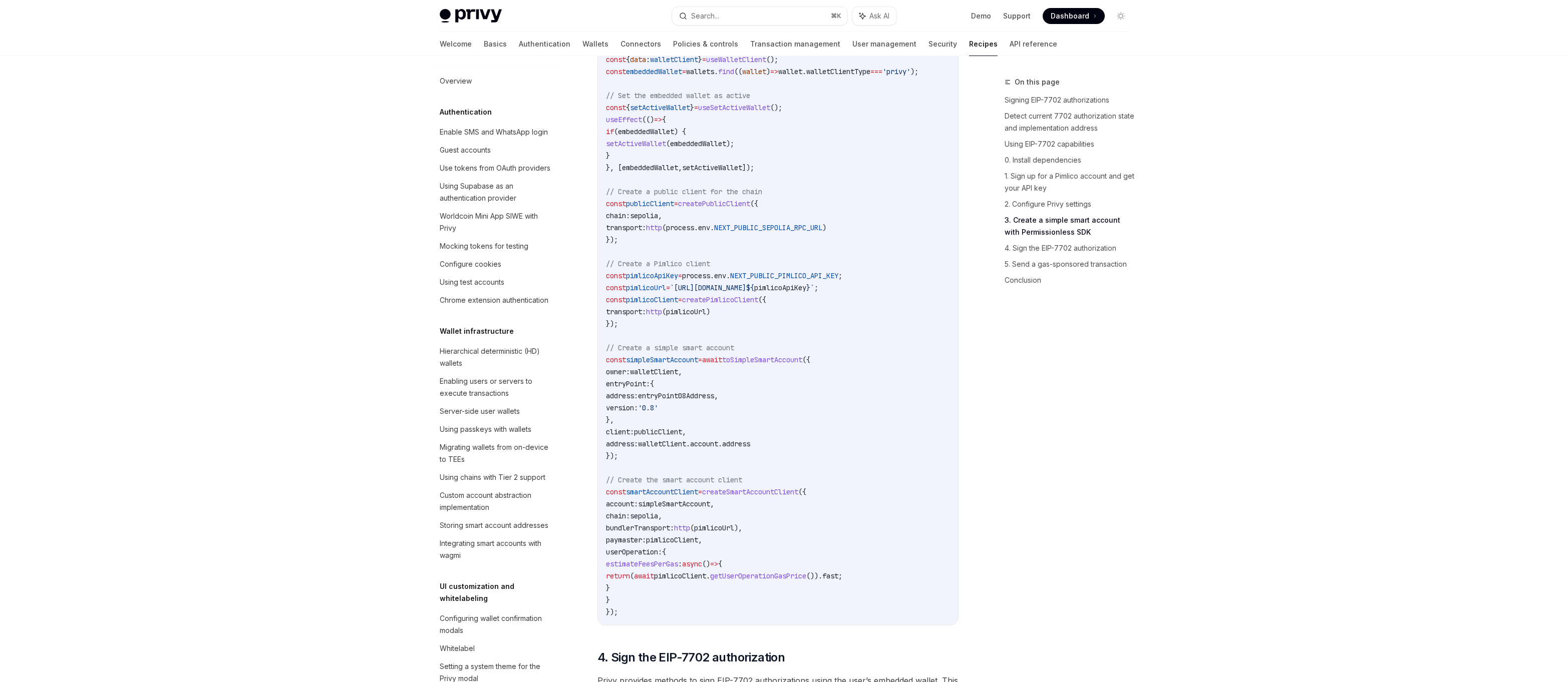
type textarea "*"
click at [463, 558] on code "import { usePrivy , useSign7702Authorization , useWallets } from '@privy-io/rea…" at bounding box center [777, 263] width 344 height 708
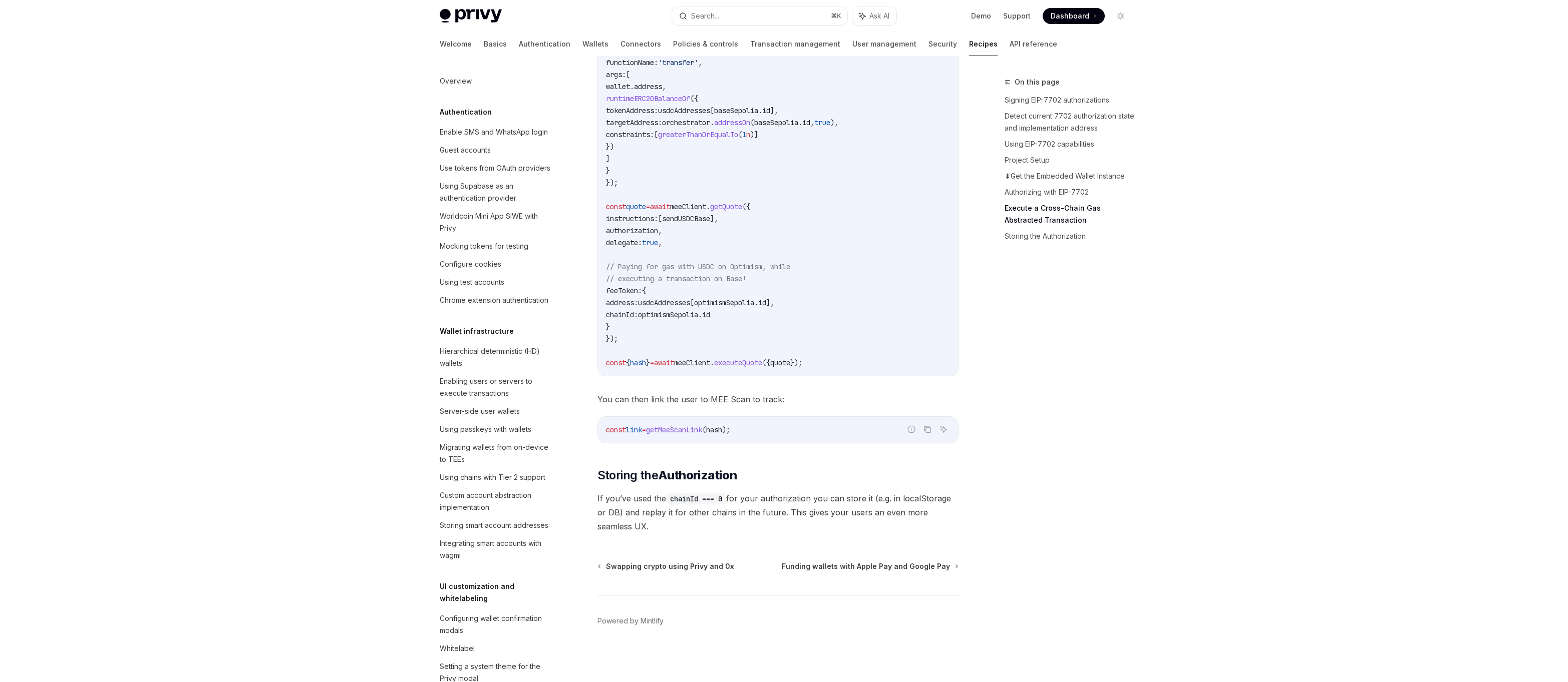
scroll to position [563, 0]
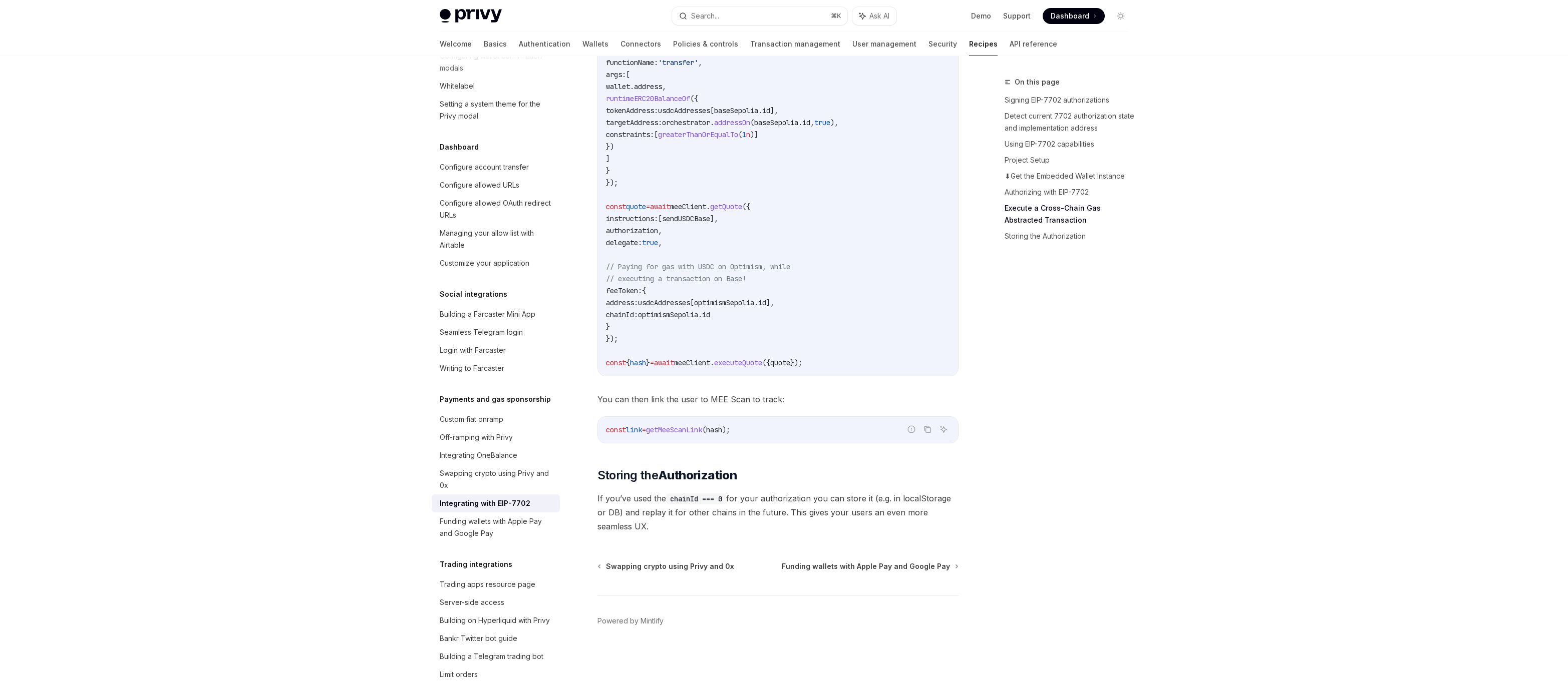
click at [723, 507] on span "If you’ve used the chainId === 0 for your authorization you can store it (e.g. …" at bounding box center [777, 512] width 361 height 42
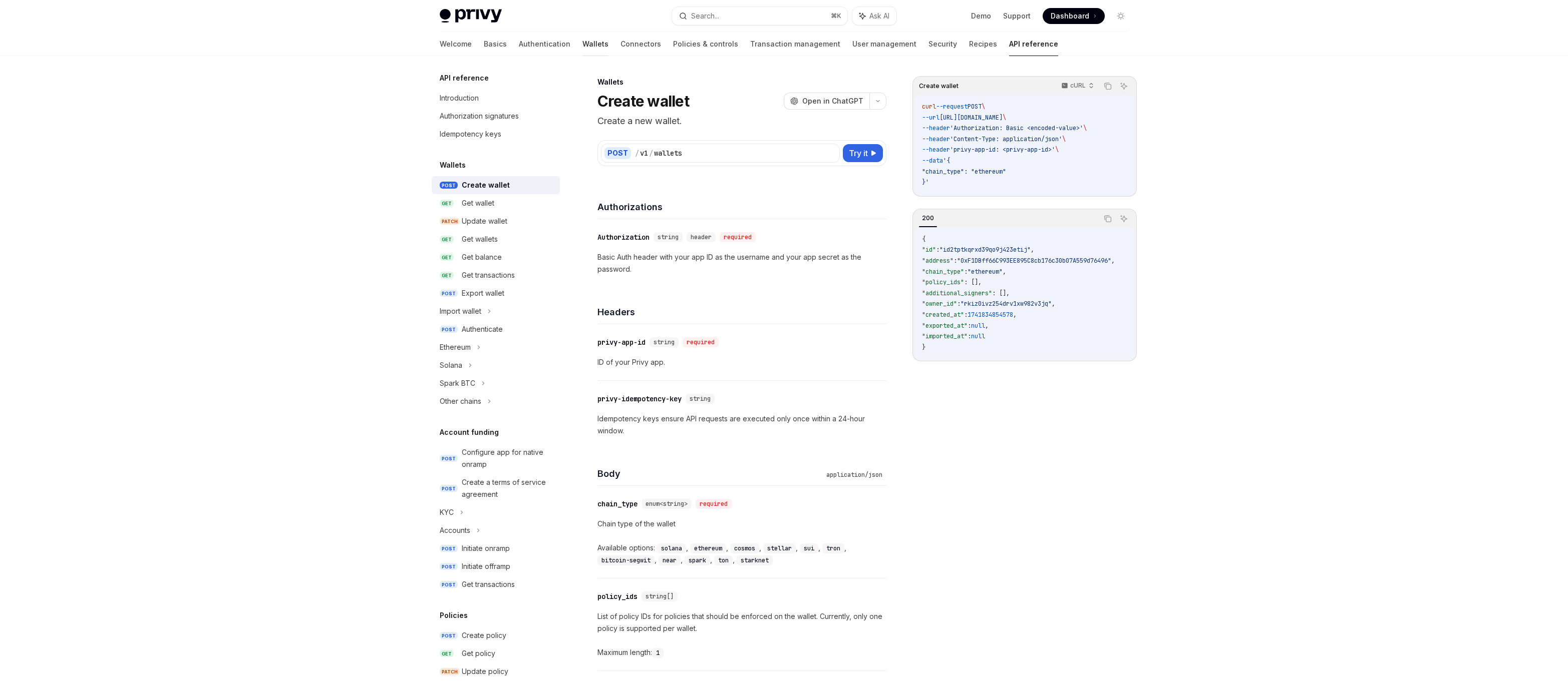
click at [583, 38] on link "Wallets" at bounding box center [595, 44] width 26 height 24
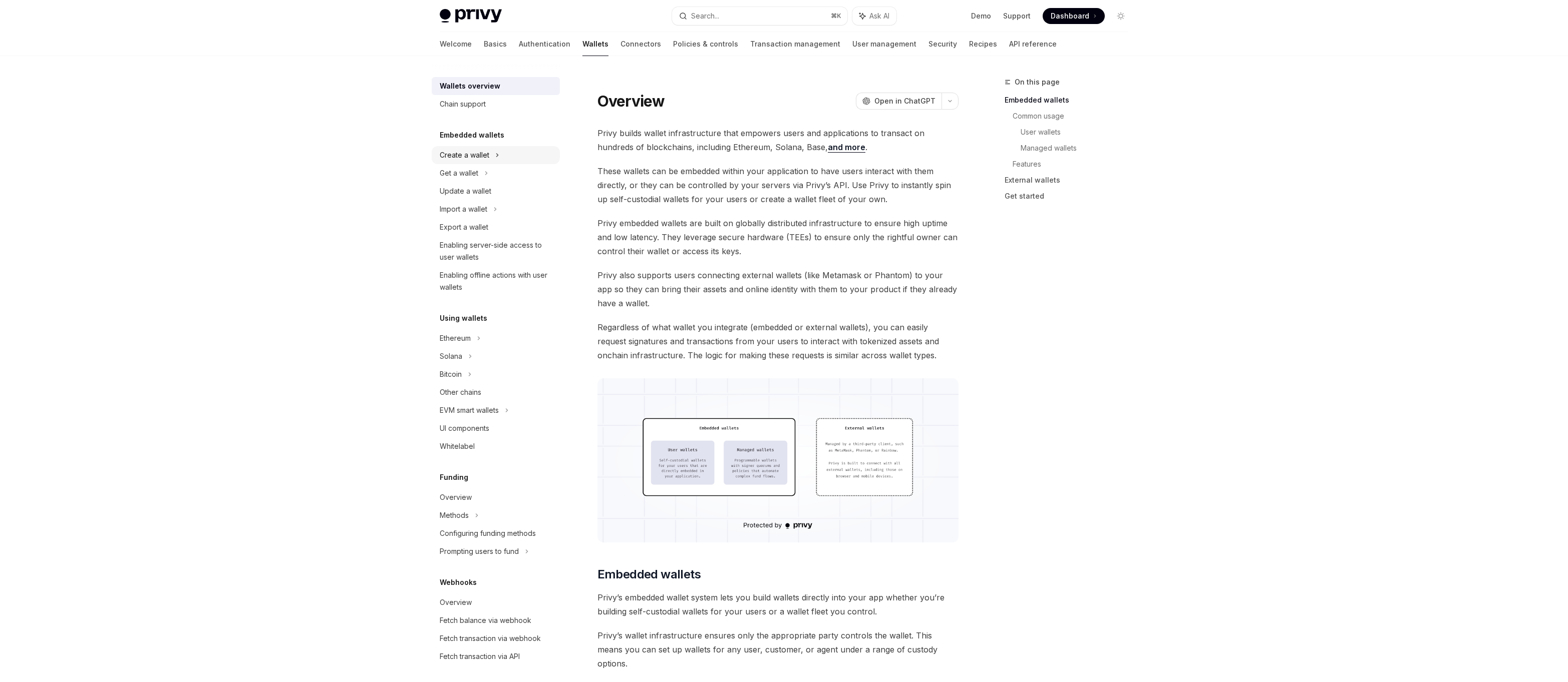
click at [466, 159] on div "Create a wallet" at bounding box center [464, 155] width 49 height 12
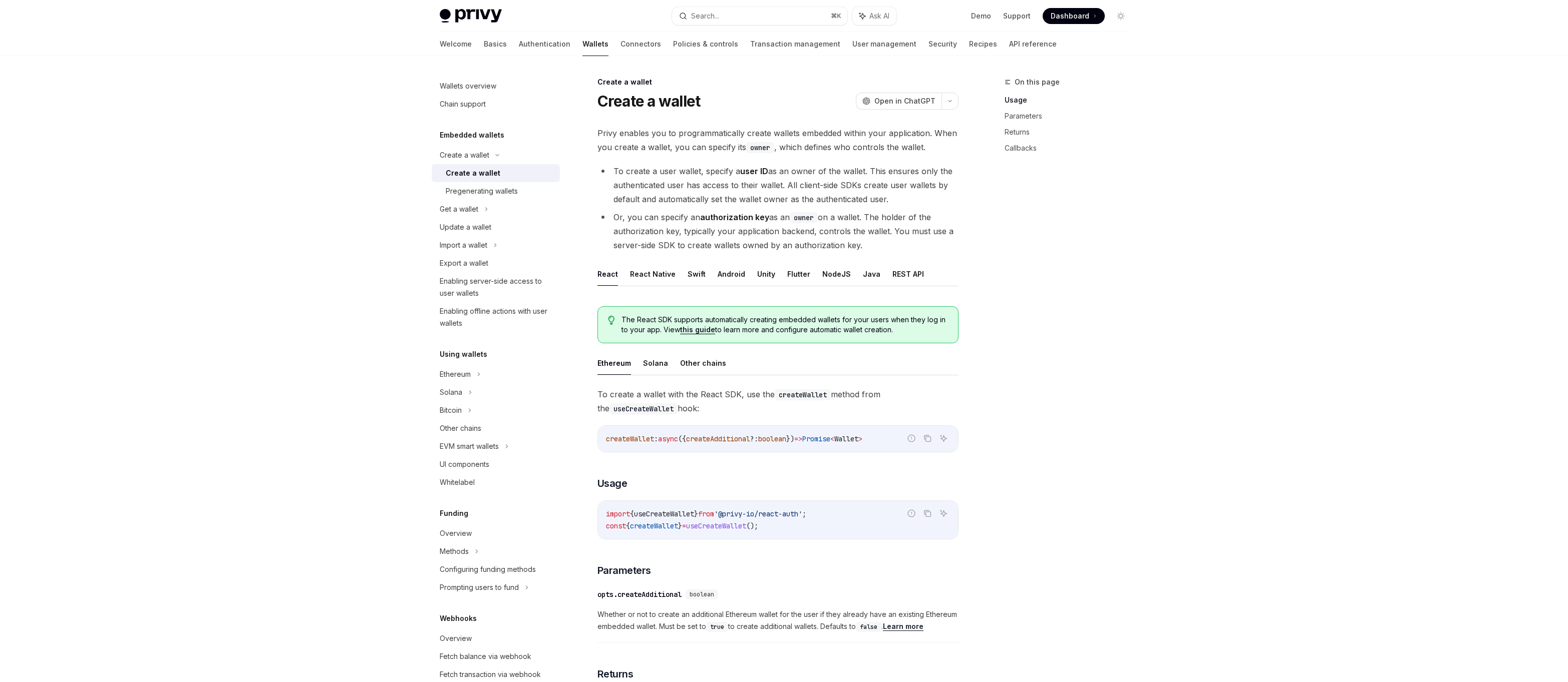
click at [468, 176] on div "Create a wallet" at bounding box center [473, 173] width 55 height 12
type textarea "*"
